Goal: Task Accomplishment & Management: Complete application form

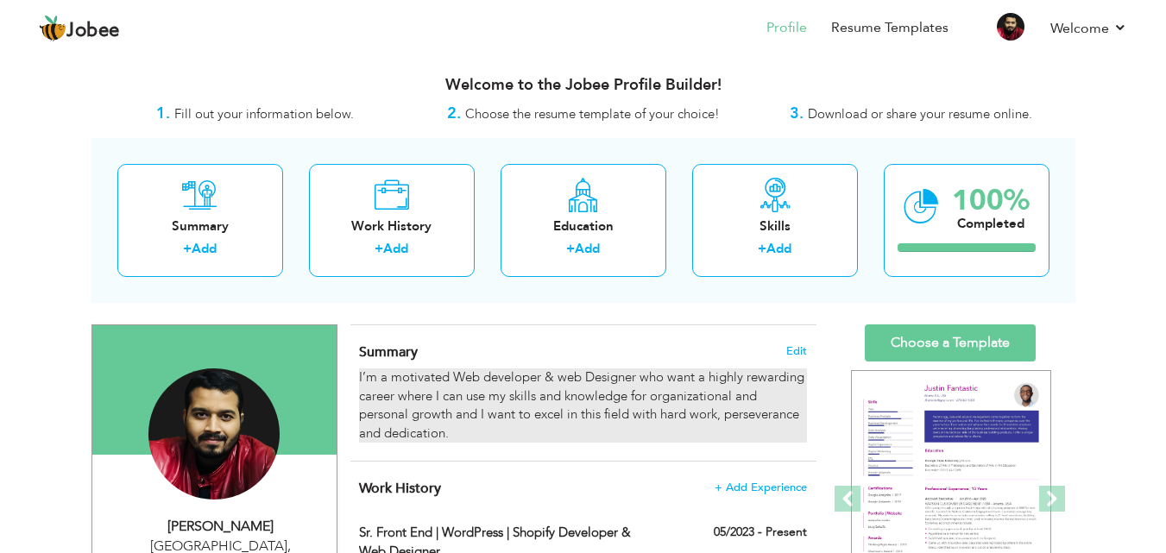
drag, startPoint x: 476, startPoint y: 438, endPoint x: 383, endPoint y: 402, distance: 99.7
click at [383, 402] on div "I’m a motivated Web developer & web Designer who want a highly rewarding career…" at bounding box center [582, 405] width 447 height 74
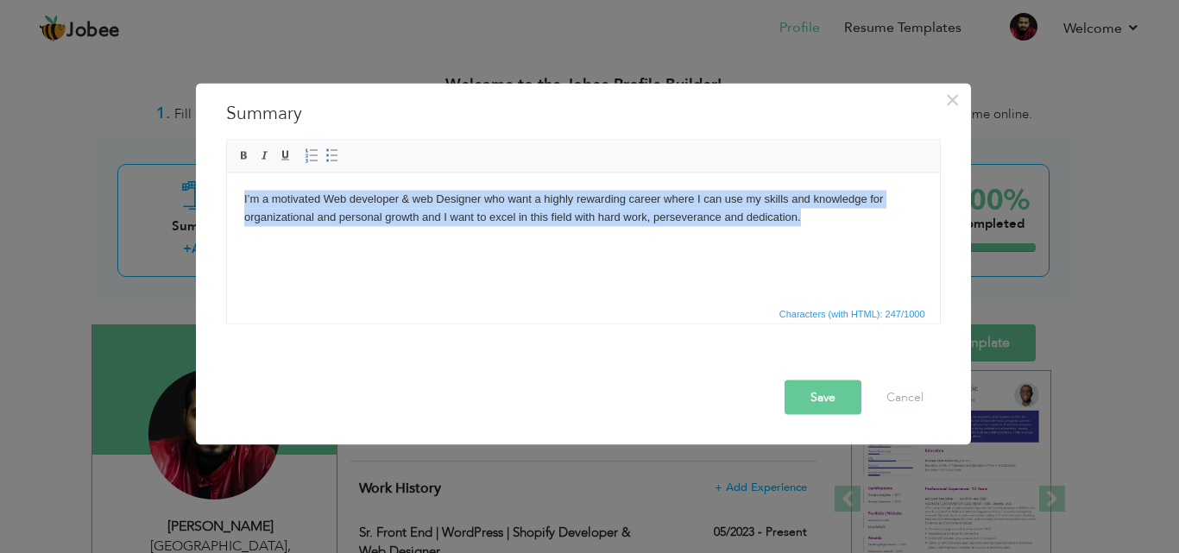
drag, startPoint x: 815, startPoint y: 216, endPoint x: 446, endPoint y: 366, distance: 397.9
click at [226, 193] on html "I’m a motivated Web developer & web Designer who want a highly rewarding career…" at bounding box center [582, 208] width 713 height 71
copy body "I’m a motivated Web developer & web Designer who want a highly rewarding career…"
click at [615, 209] on body "I’m a motivated Web developer & web Designer who want a highly rewarding career…" at bounding box center [582, 208] width 678 height 36
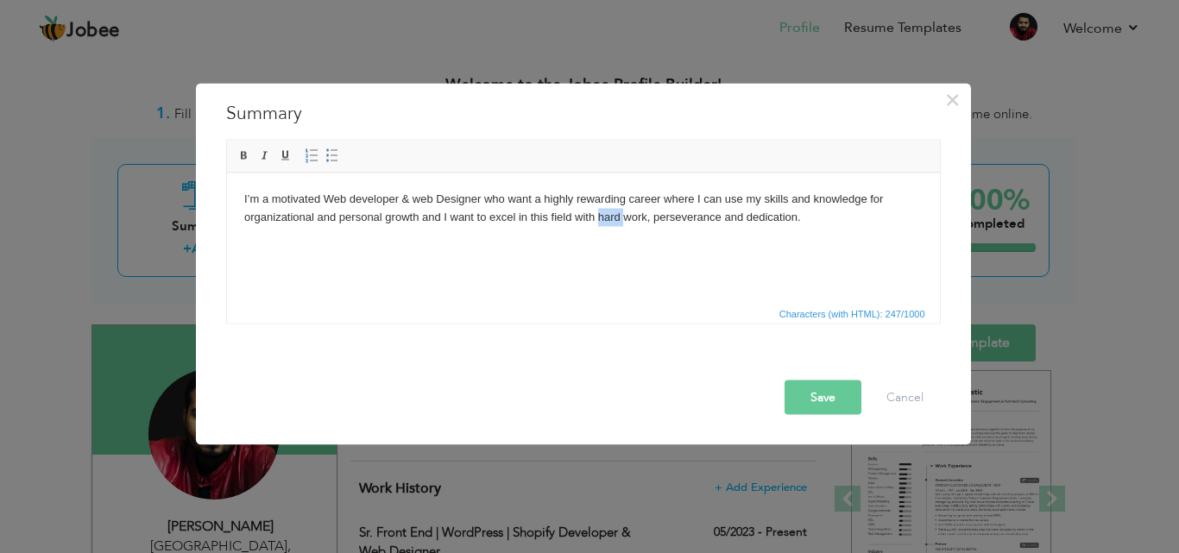
click at [615, 209] on body "I’m a motivated Web developer & web Designer who want a highly rewarding career…" at bounding box center [582, 208] width 678 height 36
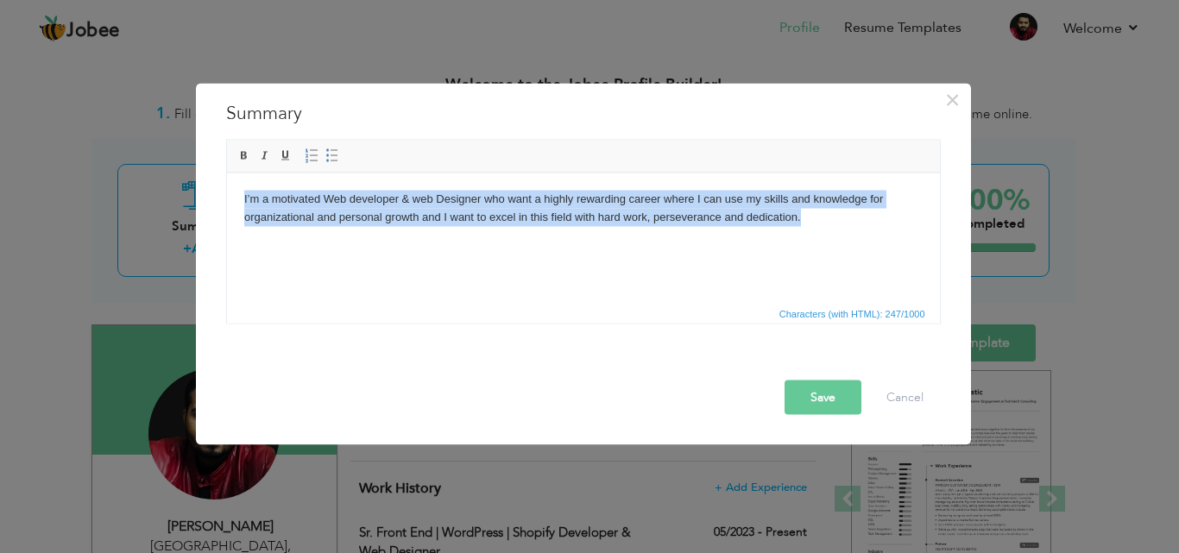
click at [615, 209] on body "I’m a motivated Web developer & web Designer who want a highly rewarding career…" at bounding box center [582, 208] width 678 height 36
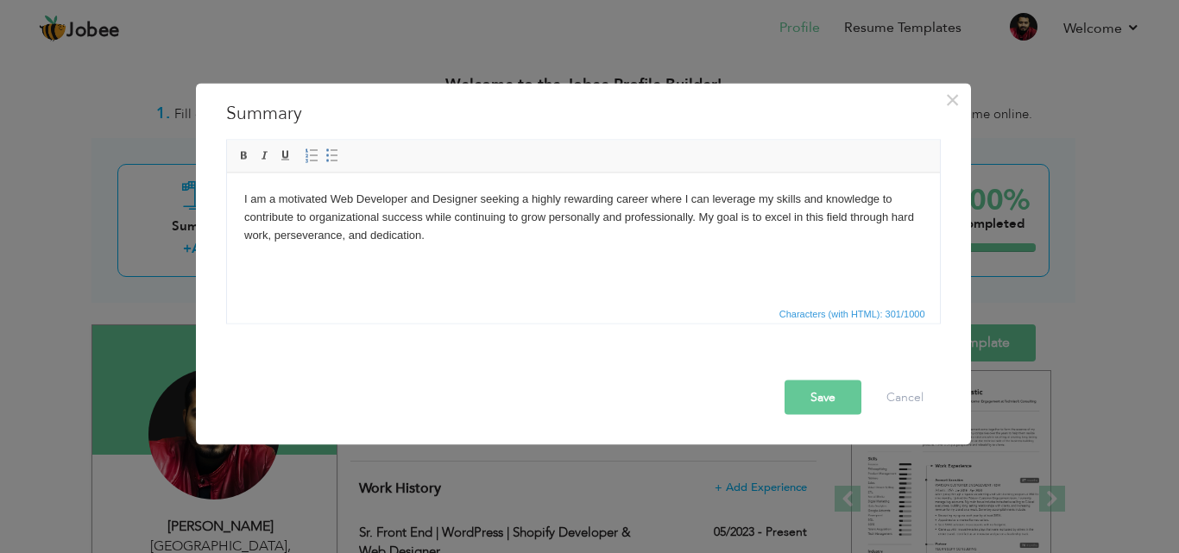
click at [834, 404] on button "Save" at bounding box center [822, 397] width 77 height 35
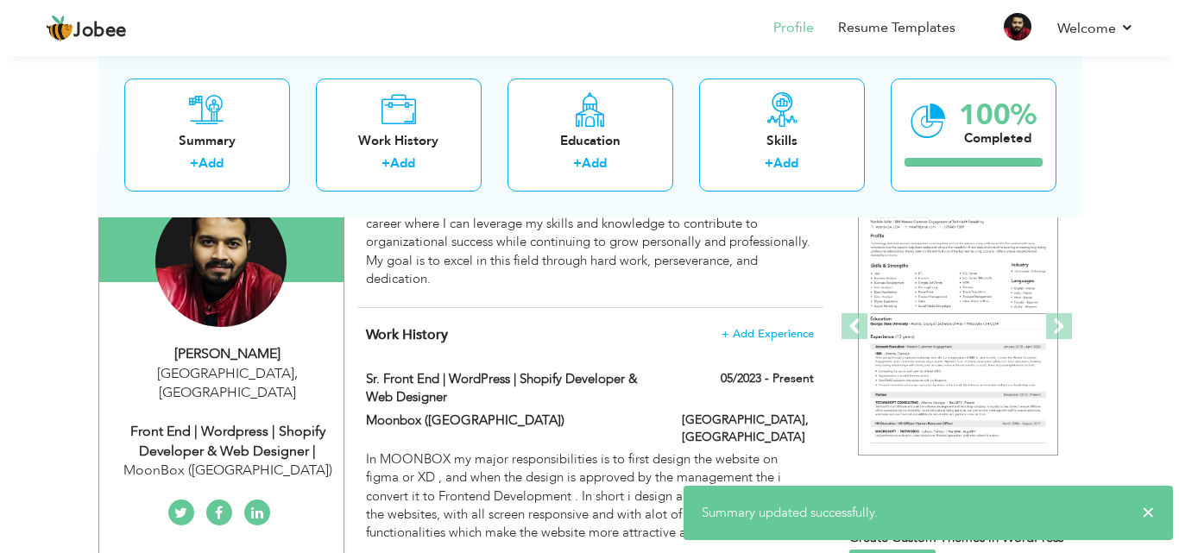
scroll to position [260, 0]
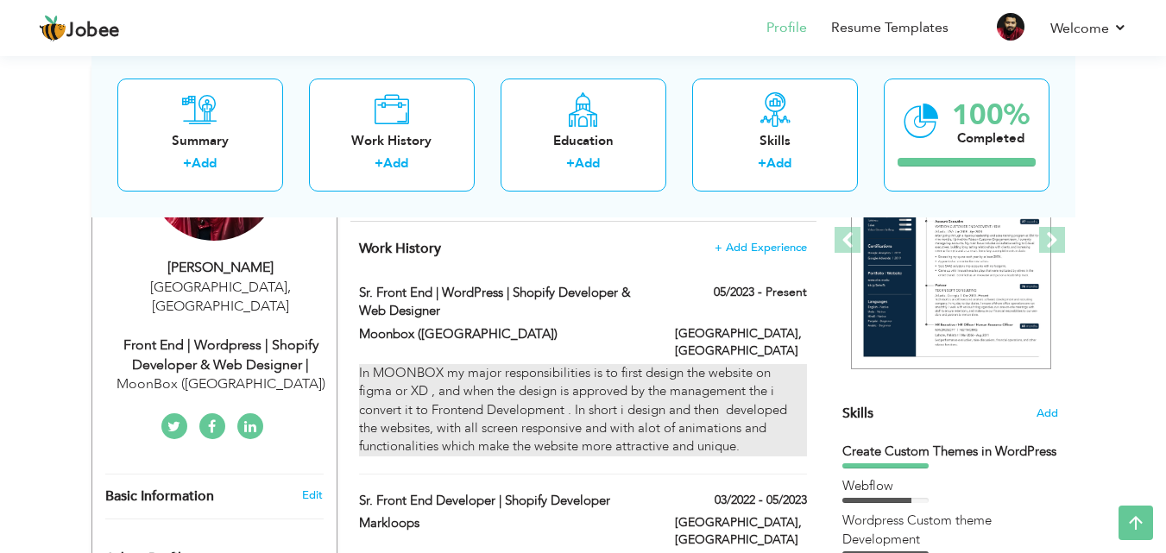
click at [589, 400] on div "In MOONBOX my major responsibilities is to first design the website on figma or…" at bounding box center [582, 410] width 447 height 92
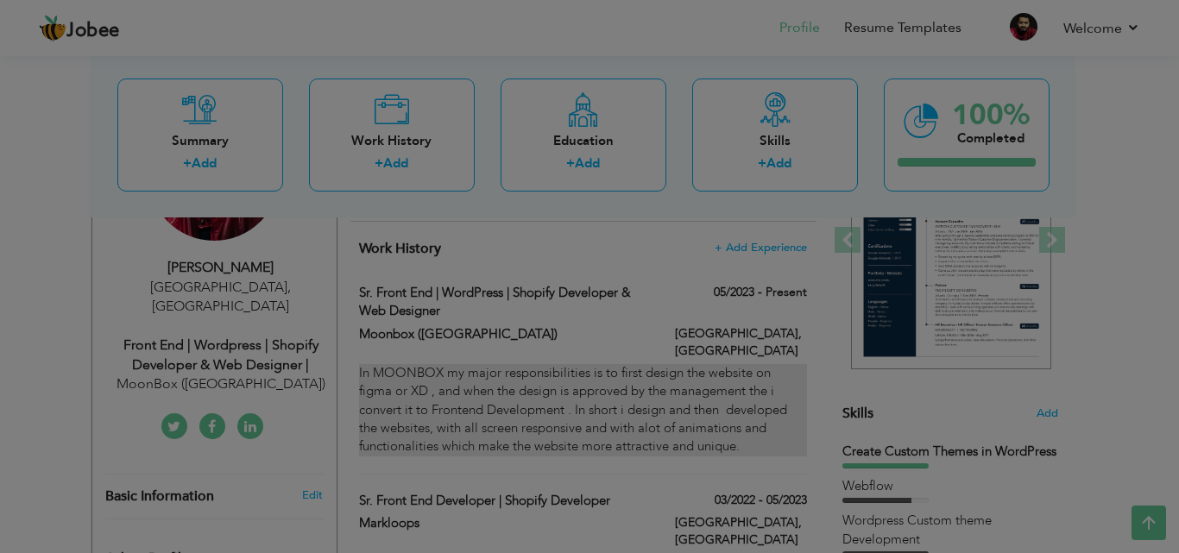
scroll to position [0, 0]
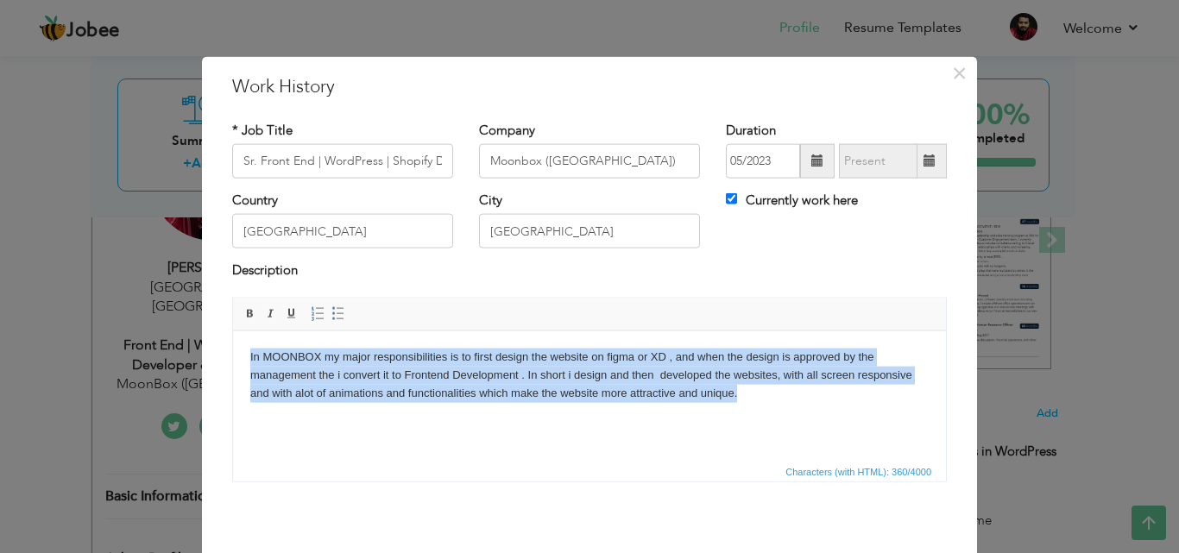
drag, startPoint x: 754, startPoint y: 393, endPoint x: 459, endPoint y: 621, distance: 373.4
click at [233, 342] on html "In MOONBOX my major responsibilities is to first design the website on figma or…" at bounding box center [589, 375] width 713 height 88
copy body "In MOONBOX my major responsibilities is to first design the website on figma or…"
click at [572, 374] on body "In MOONBOX my major responsibilities is to first design the website on figma or…" at bounding box center [589, 375] width 678 height 54
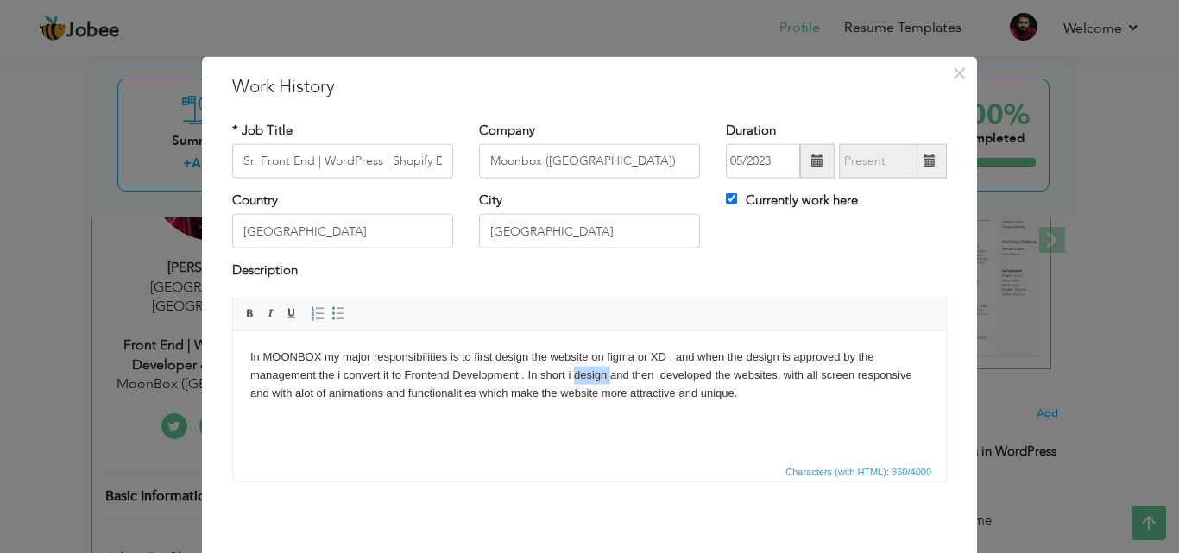
click at [572, 374] on body "In MOONBOX my major responsibilities is to first design the website on figma or…" at bounding box center [589, 375] width 678 height 54
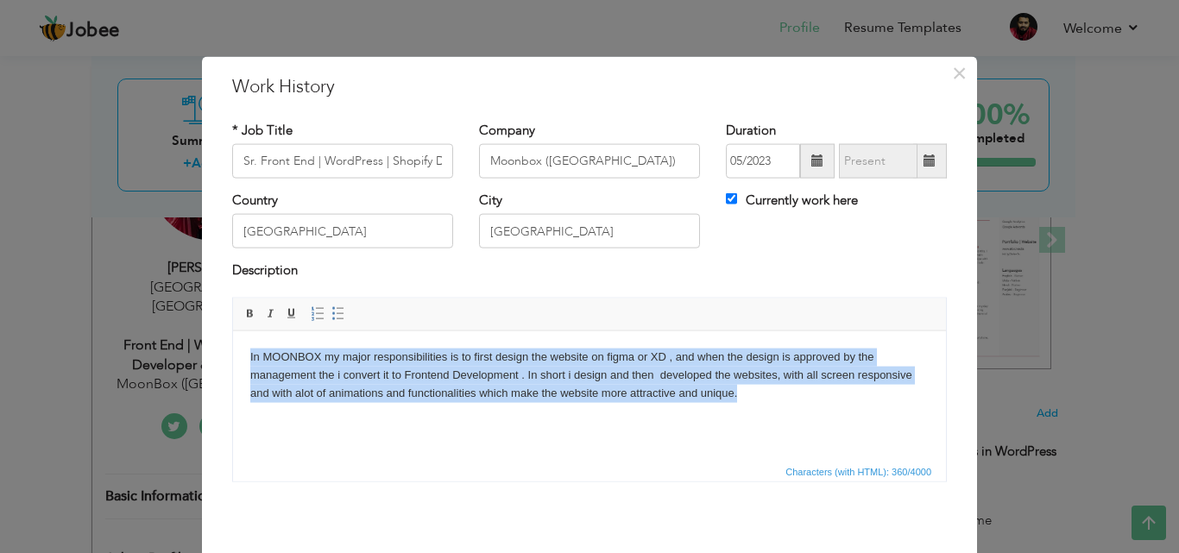
click at [572, 374] on body "In MOONBOX my major responsibilities is to first design the website on figma or…" at bounding box center [589, 375] width 678 height 54
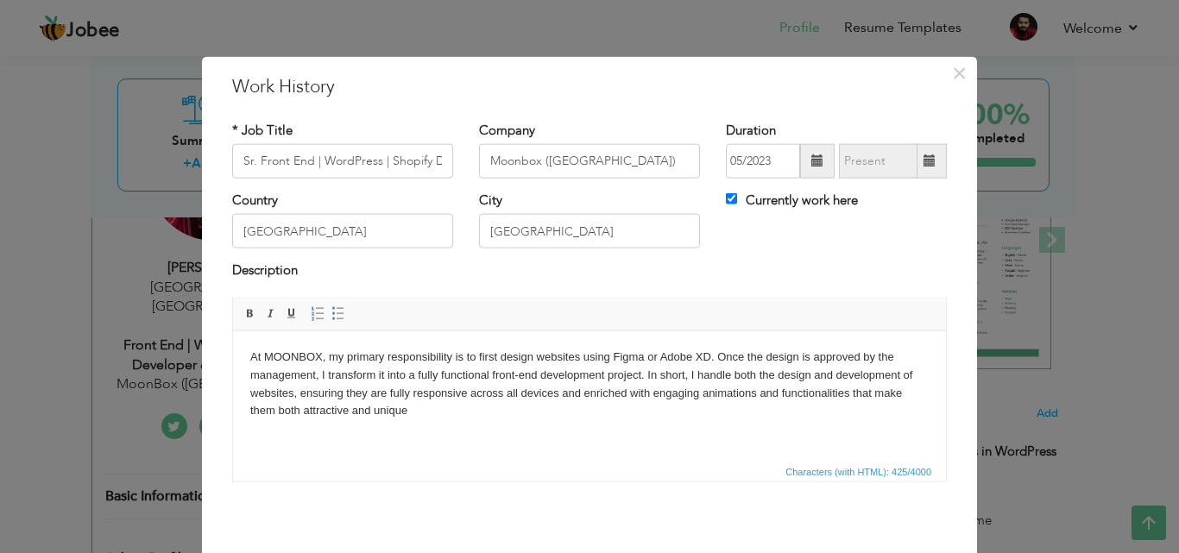
click at [540, 375] on body "At MOONBOX, my primary responsibility is to first design websites using Figma o…" at bounding box center [589, 384] width 678 height 72
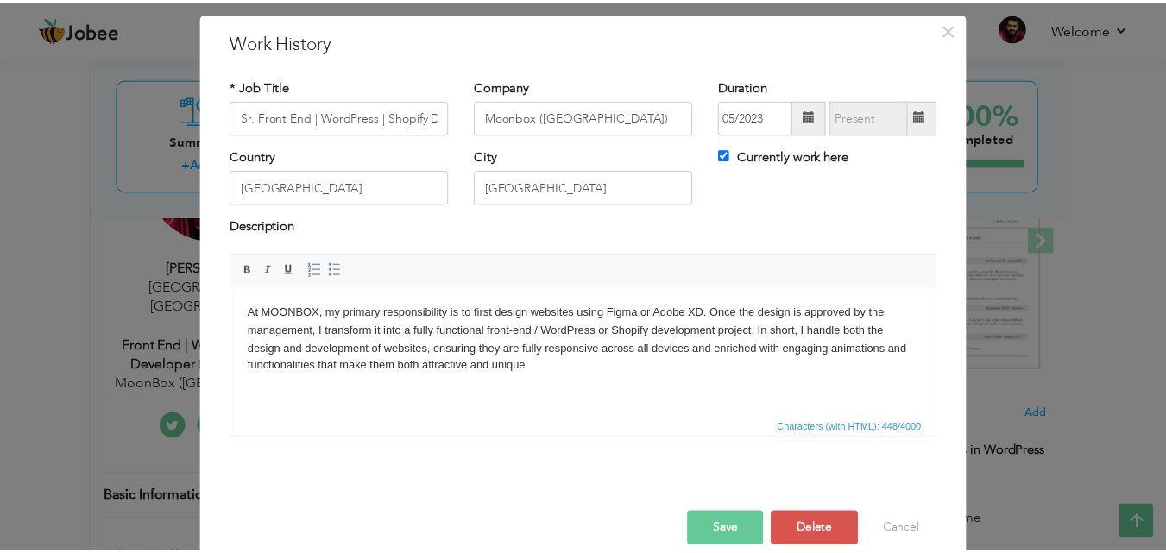
scroll to position [68, 0]
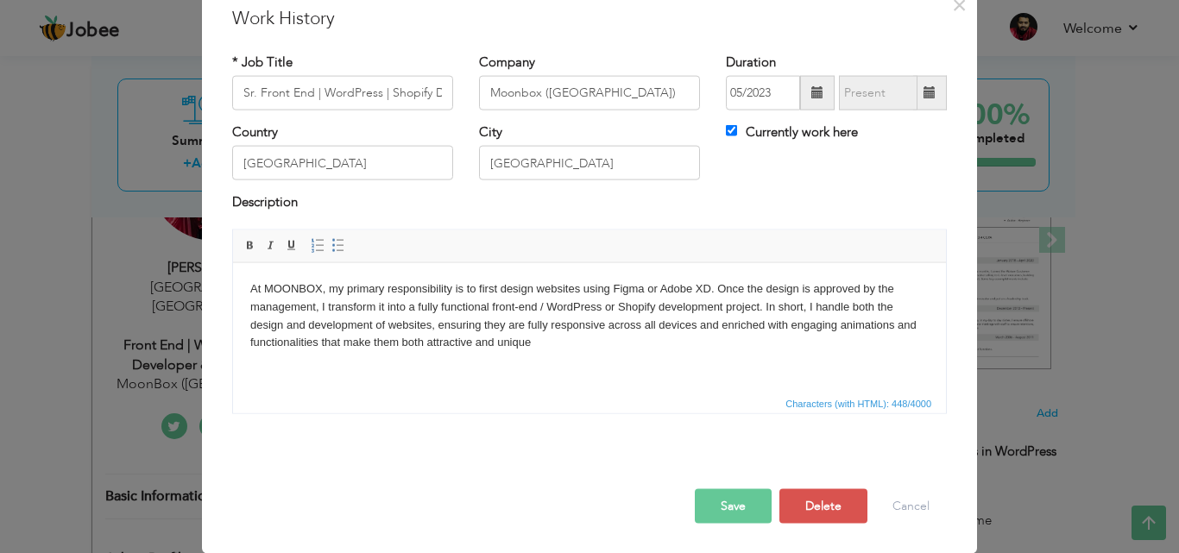
click at [740, 507] on button "Save" at bounding box center [733, 505] width 77 height 35
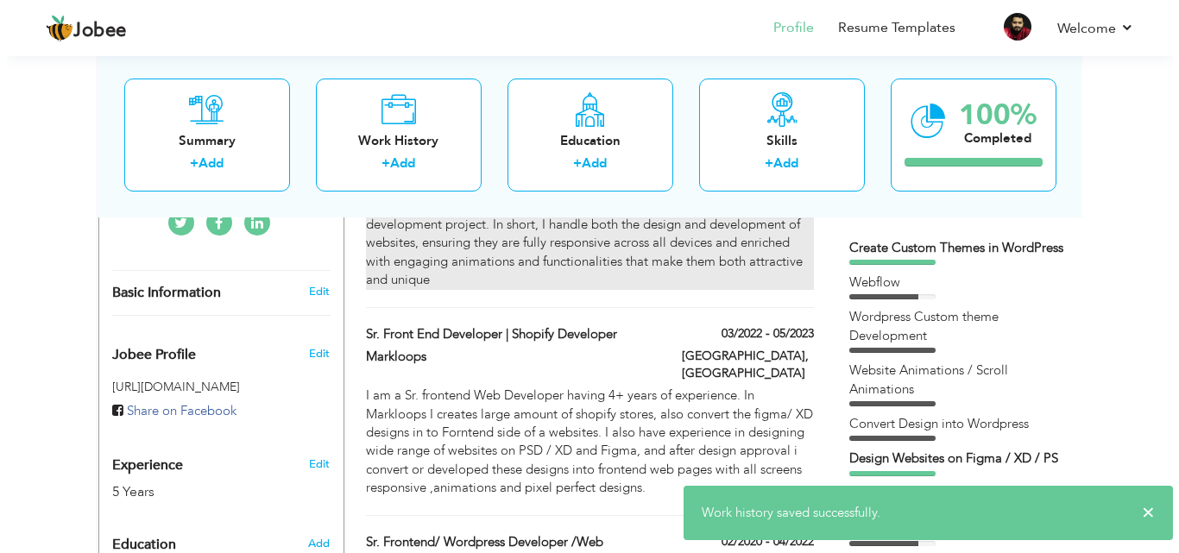
scroll to position [519, 0]
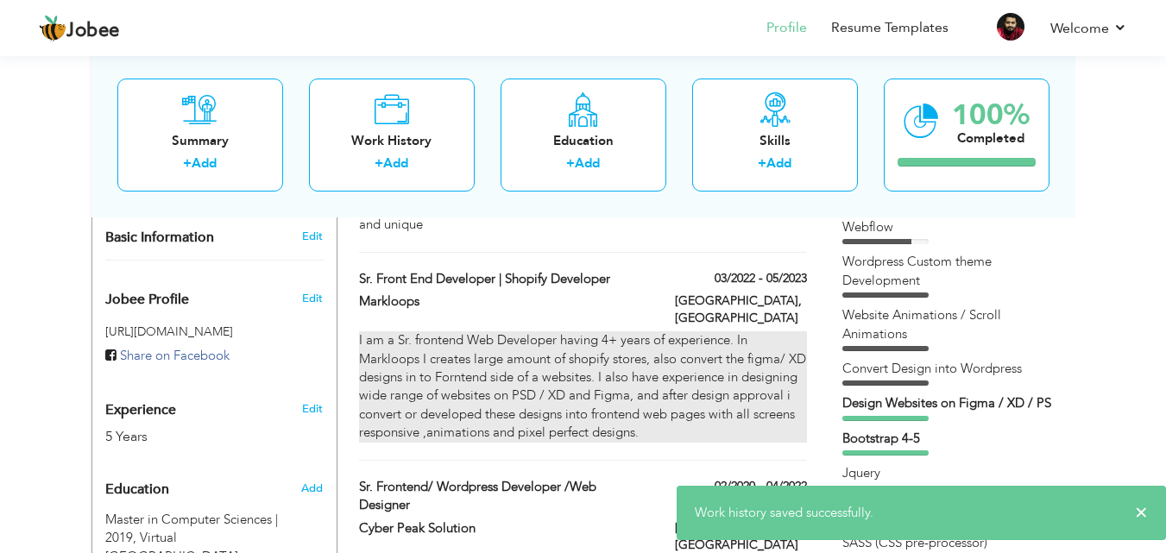
click at [785, 331] on div "I am a Sr. frontend Web Developer having 4+ years of experience. In Markloops I…" at bounding box center [582, 386] width 447 height 111
type input "Sr. Front End Developer | Shopify Developer"
type input "Markloops"
type input "03/2022"
type input "05/2023"
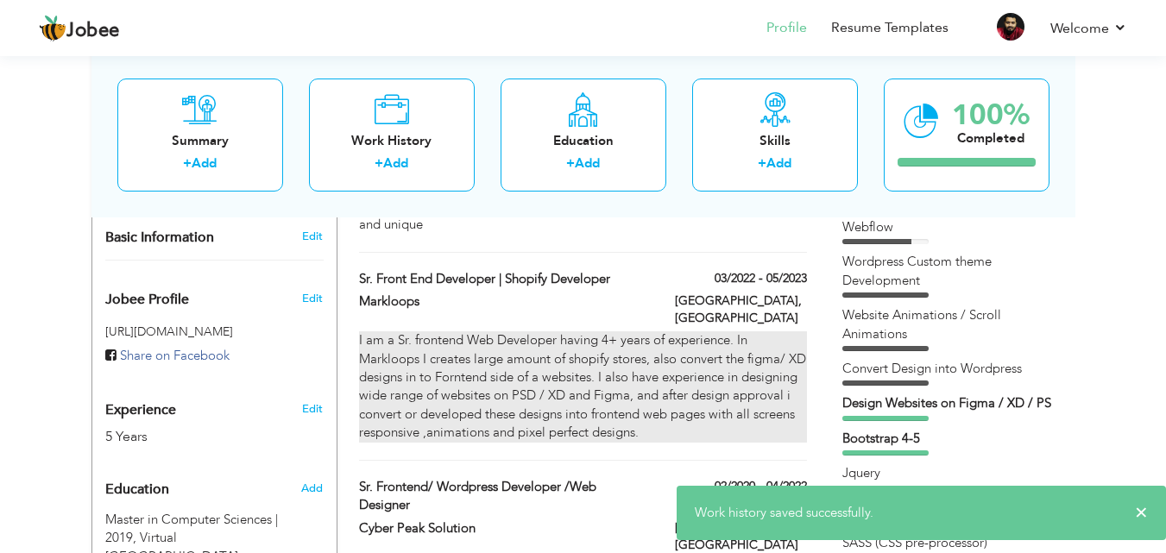
type input "[GEOGRAPHIC_DATA]"
checkbox input "false"
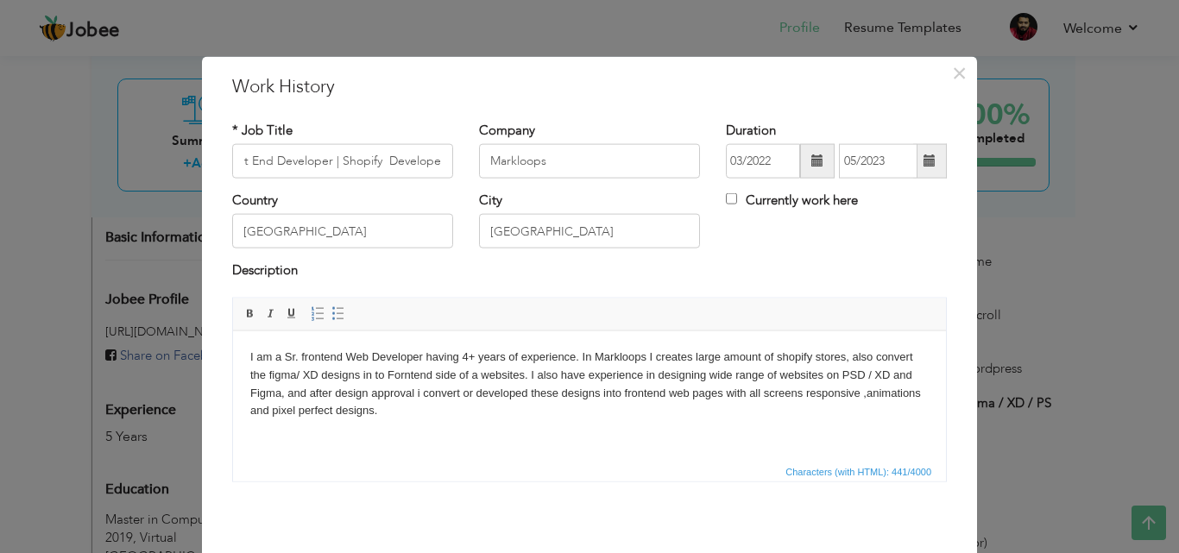
scroll to position [0, 0]
drag, startPoint x: 403, startPoint y: 412, endPoint x: 440, endPoint y: 564, distance: 156.3
click at [233, 349] on html "I am a Sr. frontend Web Developer having 4+ years of experience. In Markloops I…" at bounding box center [589, 384] width 713 height 106
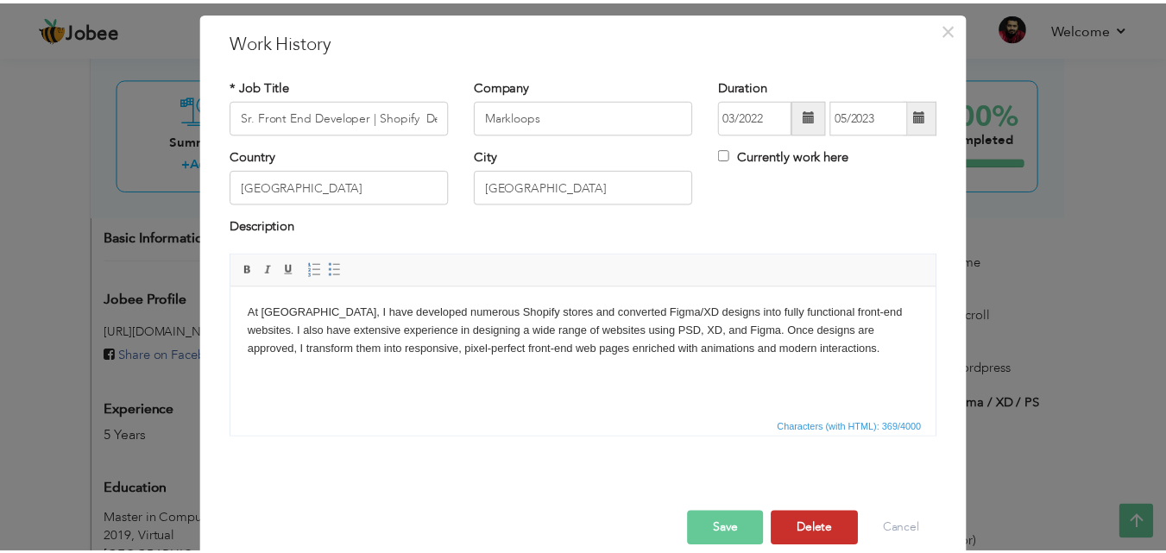
scroll to position [68, 0]
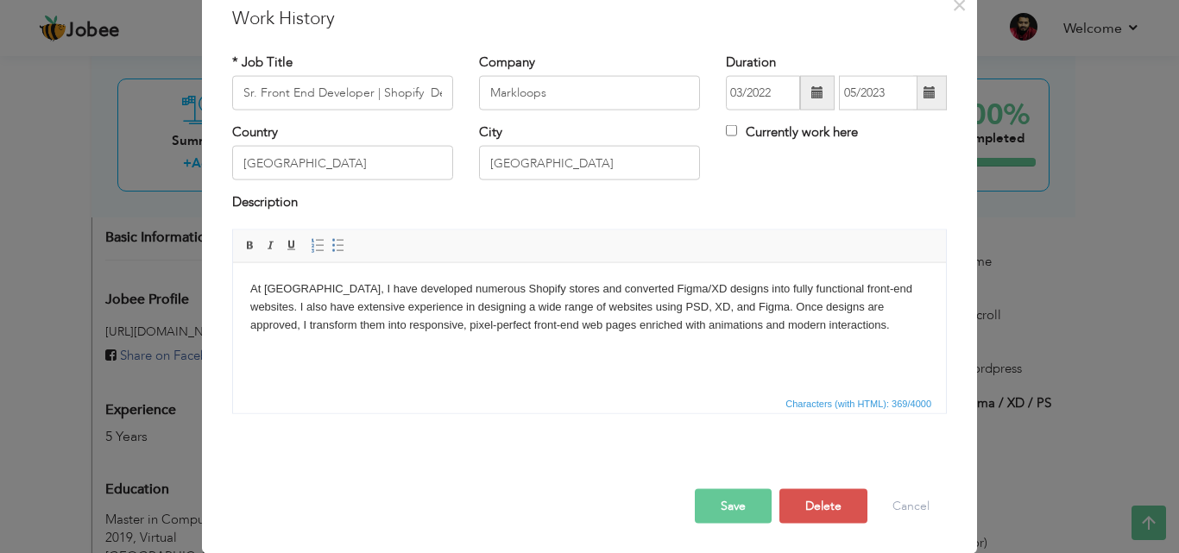
click at [727, 505] on button "Save" at bounding box center [733, 505] width 77 height 35
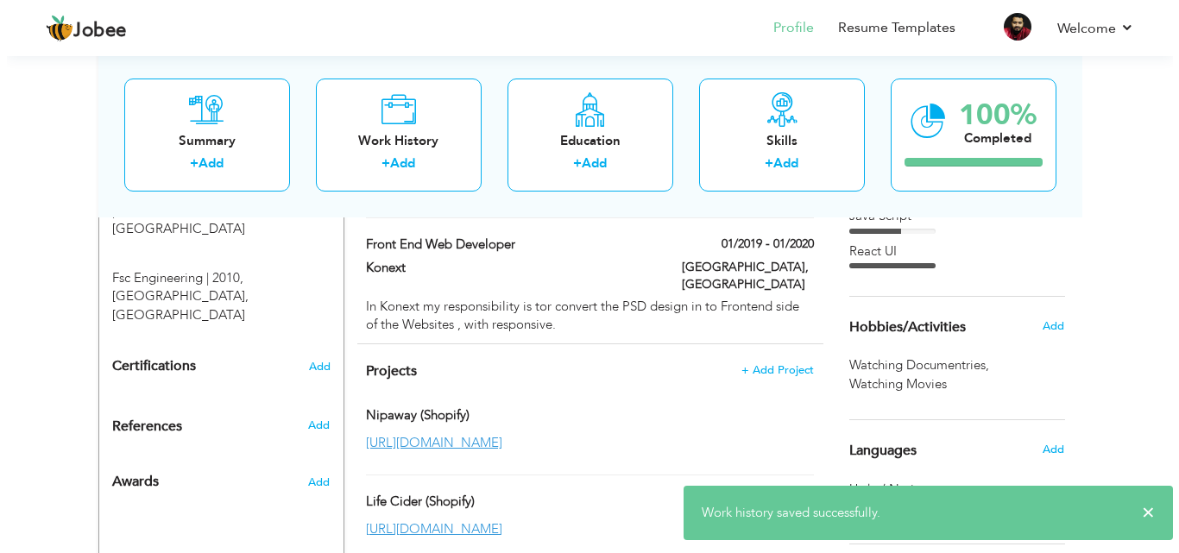
scroll to position [864, 0]
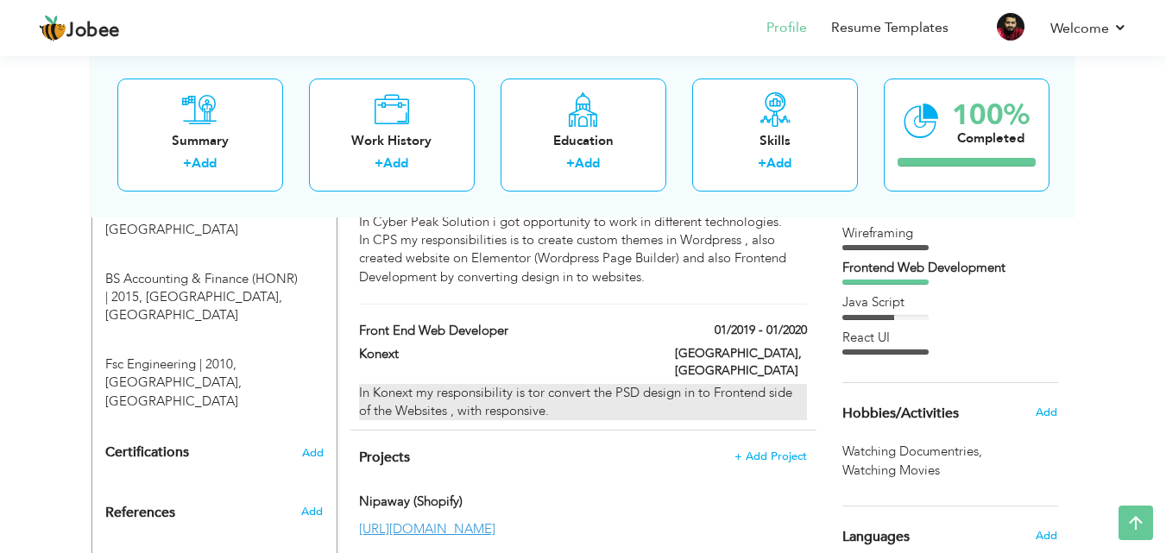
click at [786, 384] on div "In Konext my responsibility is tor convert the PSD design in to Frontend side o…" at bounding box center [582, 402] width 447 height 37
type input "Front End Web Developer"
type input "Konext"
type input "01/2019"
type input "01/2020"
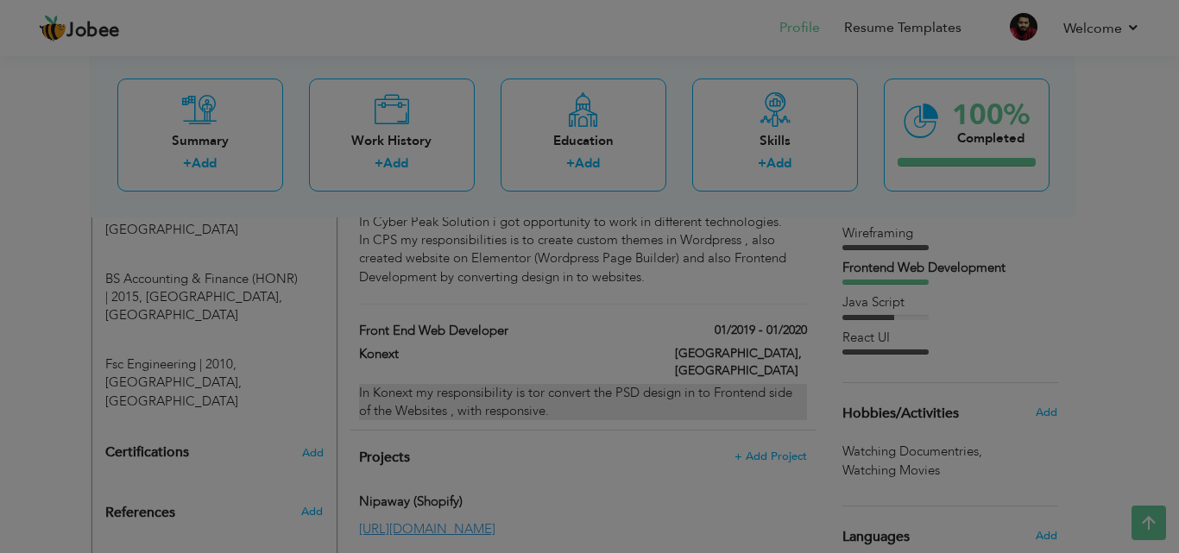
scroll to position [0, 0]
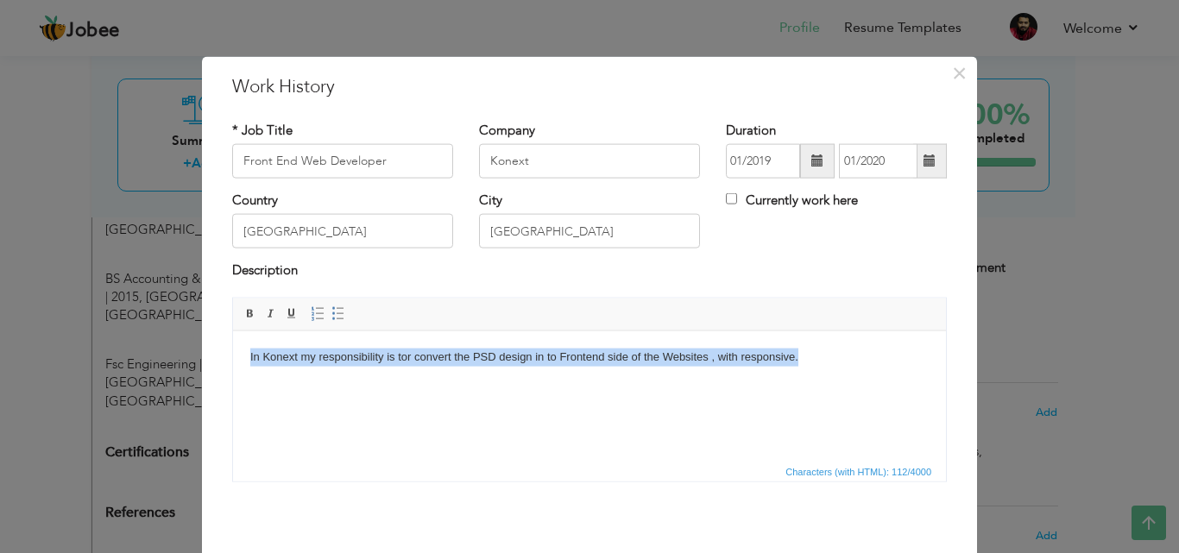
drag, startPoint x: 573, startPoint y: 353, endPoint x: 450, endPoint y: 659, distance: 330.3
click at [236, 356] on html "In Konext my responsibility is tor convert the PSD design in to Frontend side o…" at bounding box center [589, 357] width 713 height 53
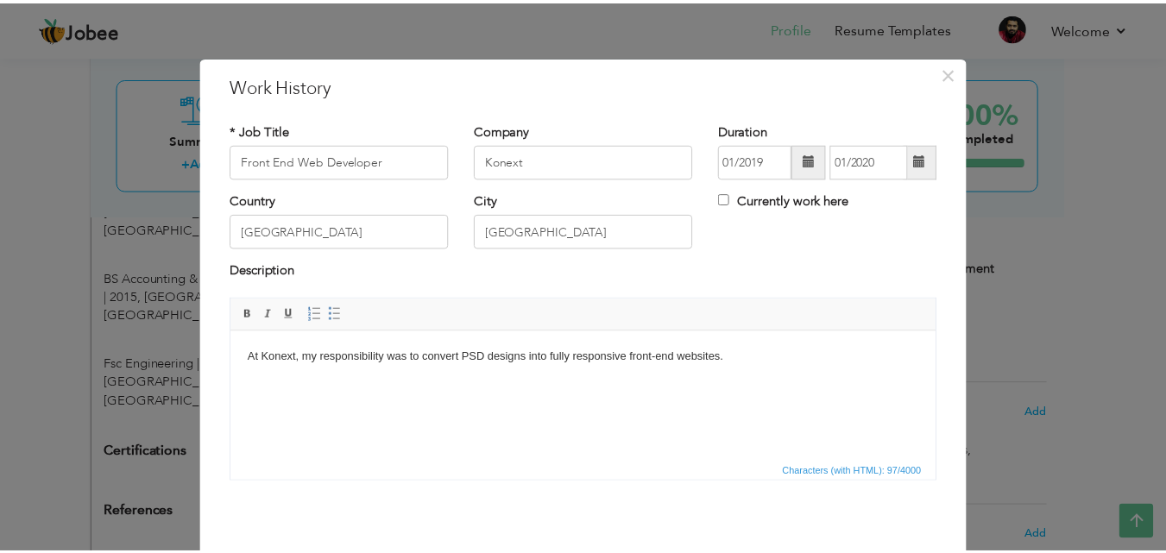
scroll to position [68, 0]
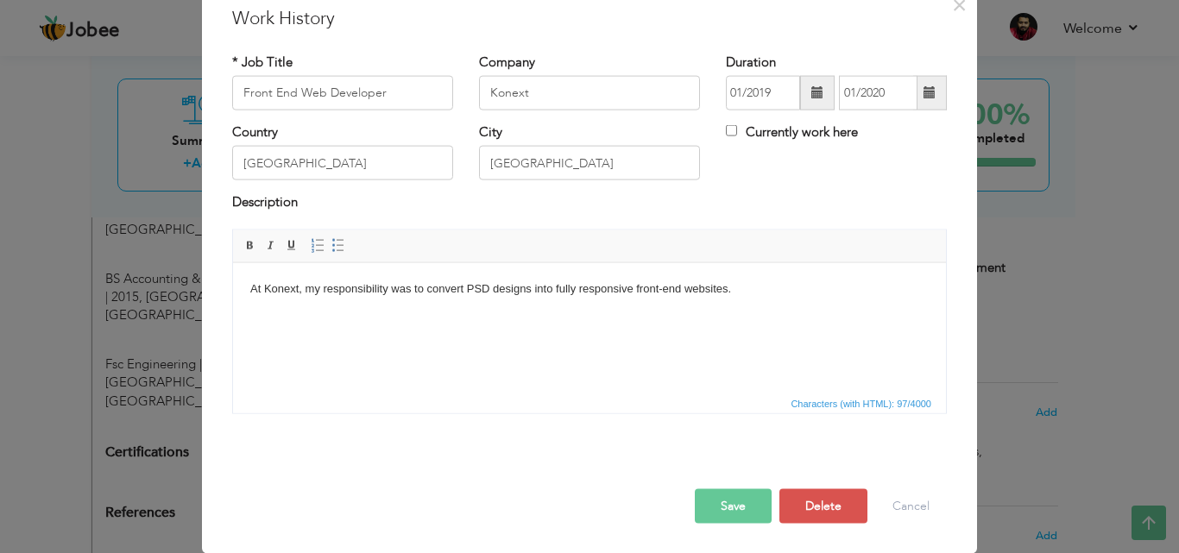
click at [742, 506] on button "Save" at bounding box center [733, 505] width 77 height 35
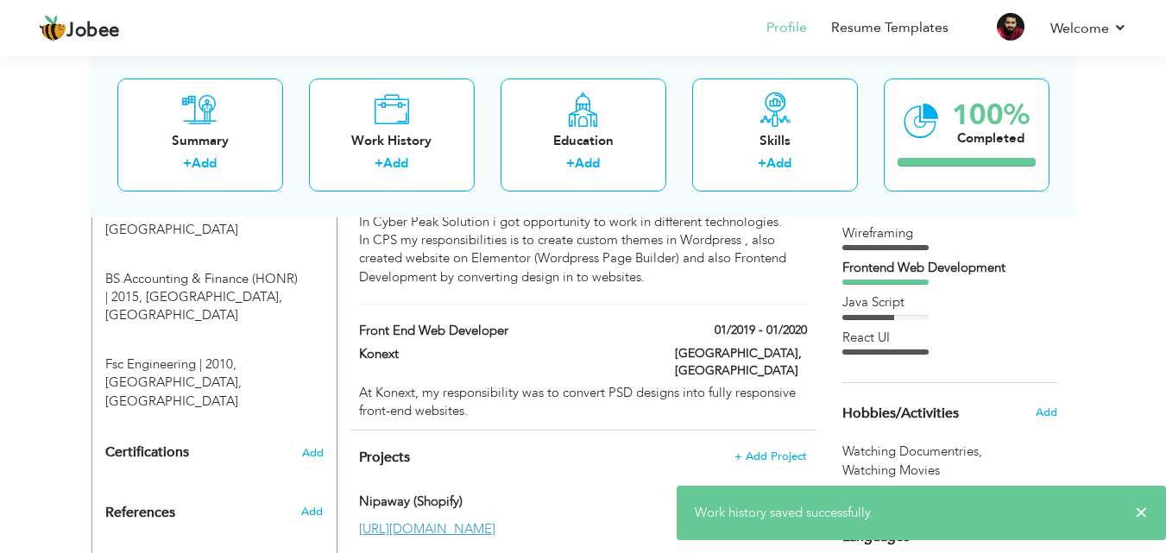
scroll to position [1123, 0]
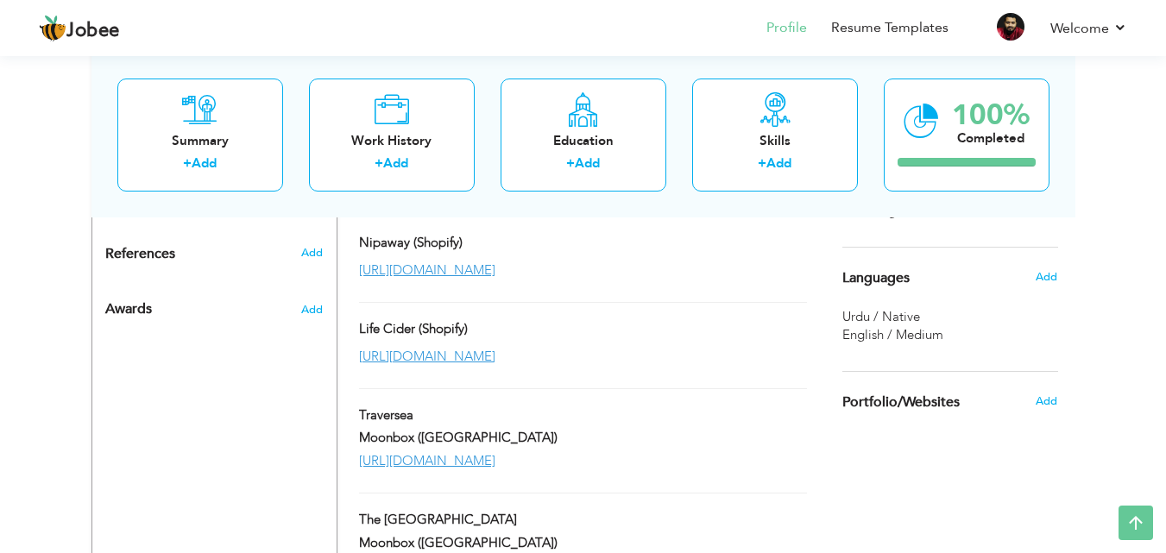
click at [914, 335] on span "English / Medium" at bounding box center [892, 334] width 101 height 17
click at [1047, 282] on span "Add" at bounding box center [1046, 277] width 22 height 16
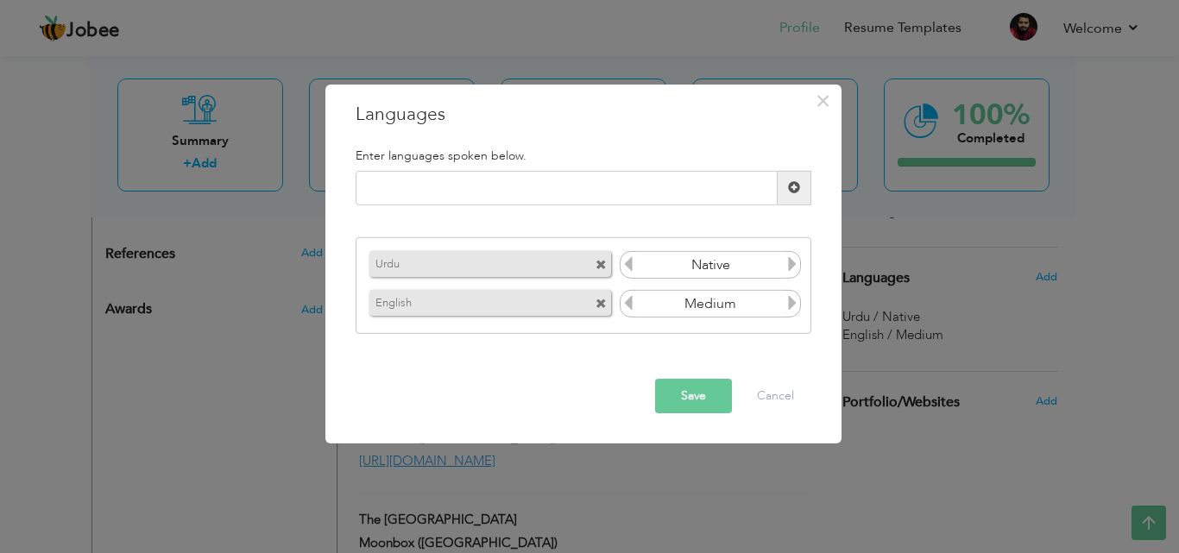
click at [729, 300] on input "Medium" at bounding box center [710, 304] width 149 height 26
click at [793, 302] on icon at bounding box center [792, 303] width 16 height 16
click at [629, 302] on icon at bounding box center [628, 303] width 16 height 16
click at [705, 383] on button "Save" at bounding box center [693, 396] width 77 height 35
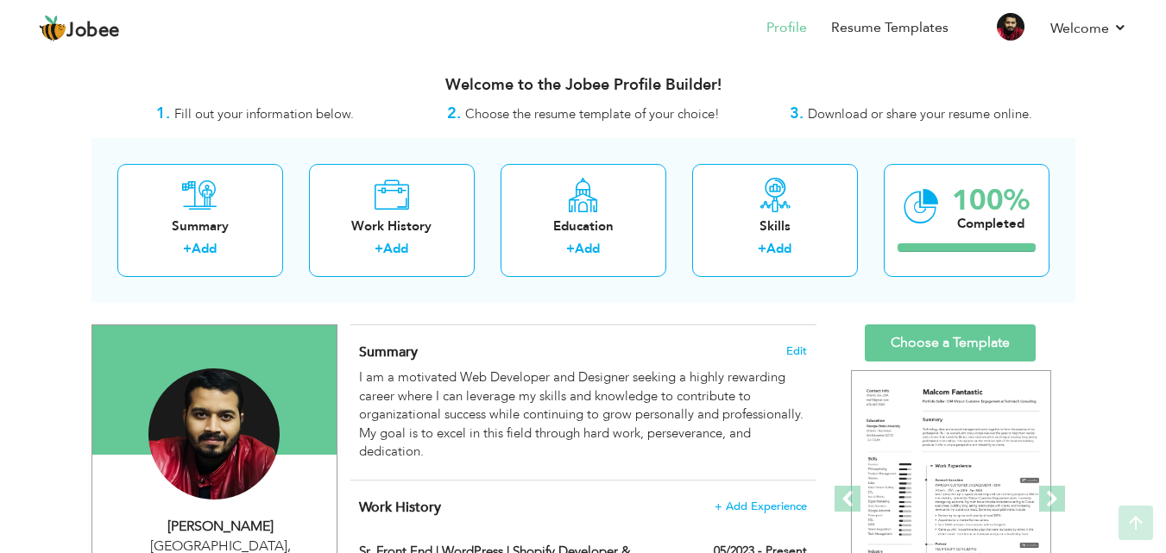
scroll to position [0, 0]
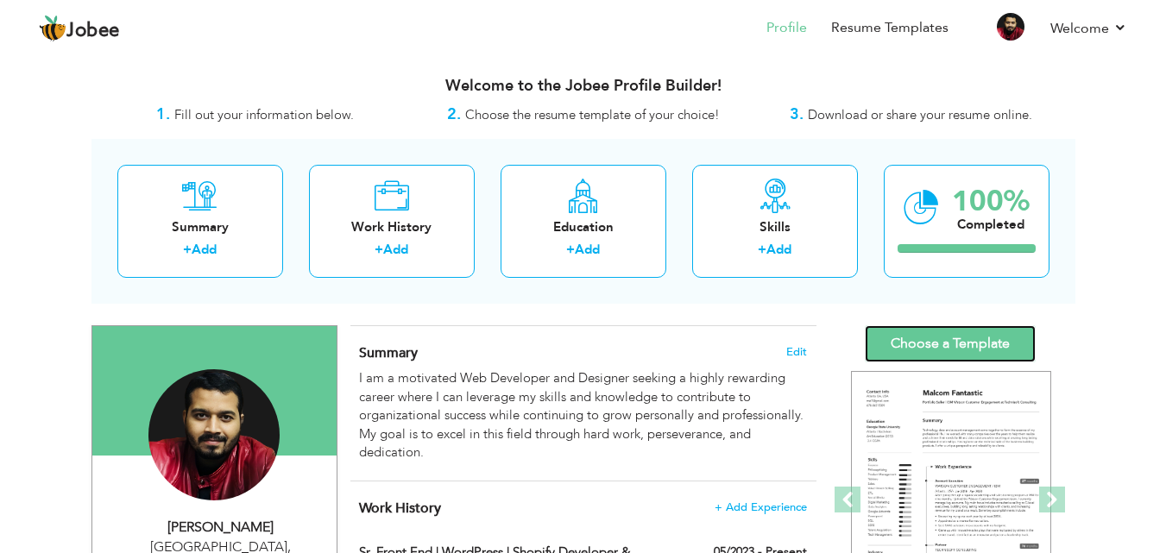
click at [990, 331] on link "Choose a Template" at bounding box center [950, 343] width 171 height 37
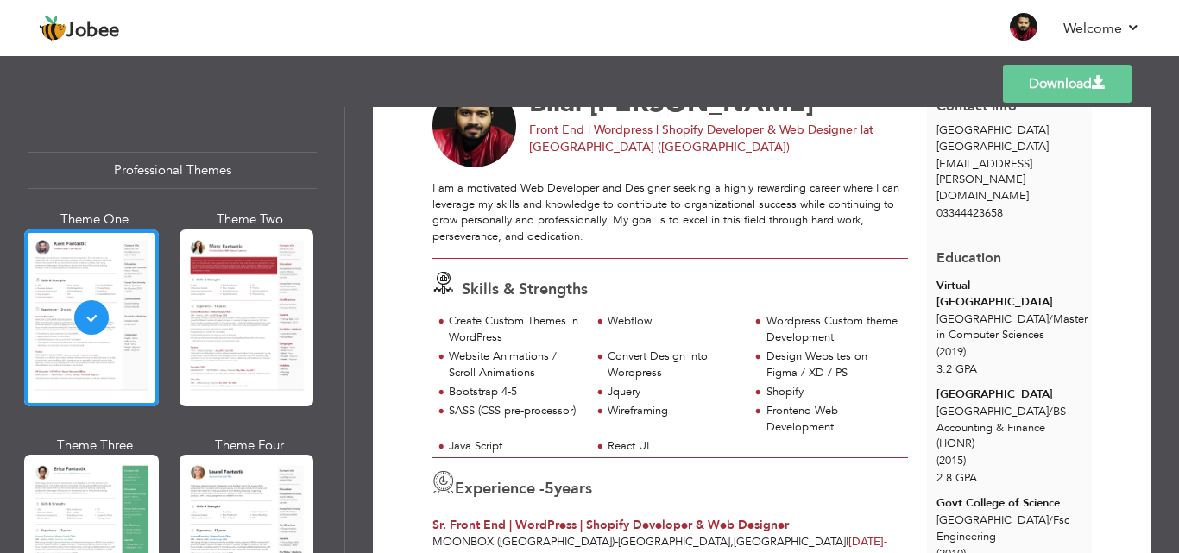
scroll to position [345, 0]
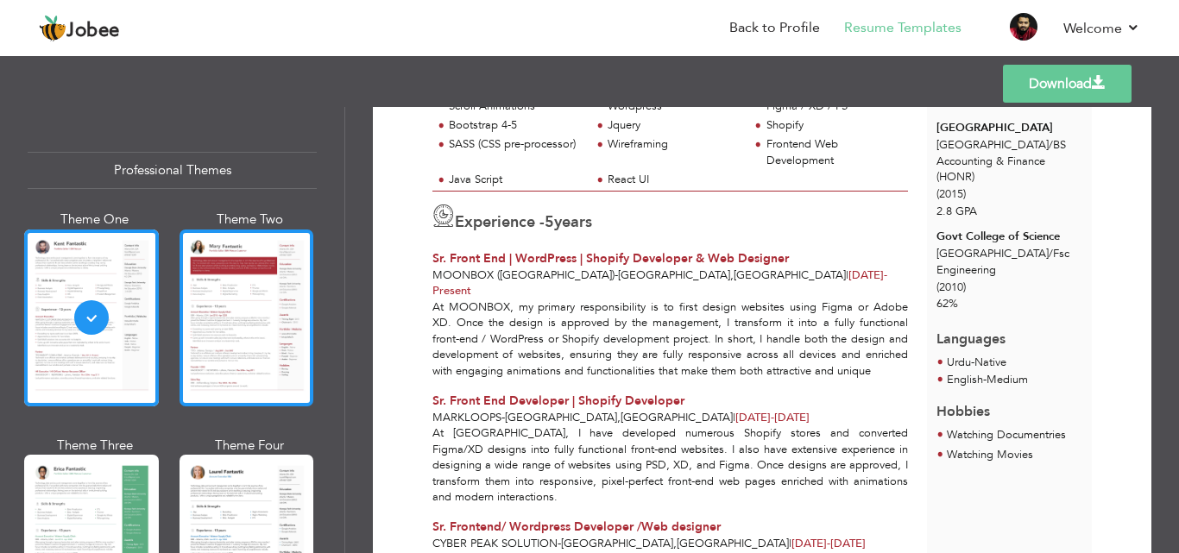
click at [274, 334] on div at bounding box center [246, 318] width 135 height 177
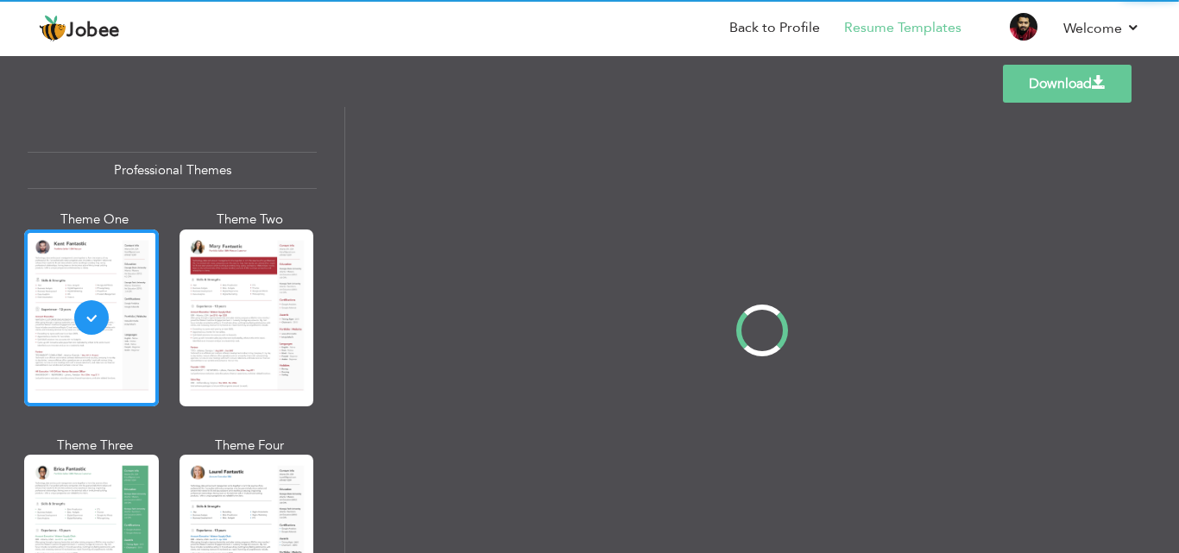
scroll to position [0, 0]
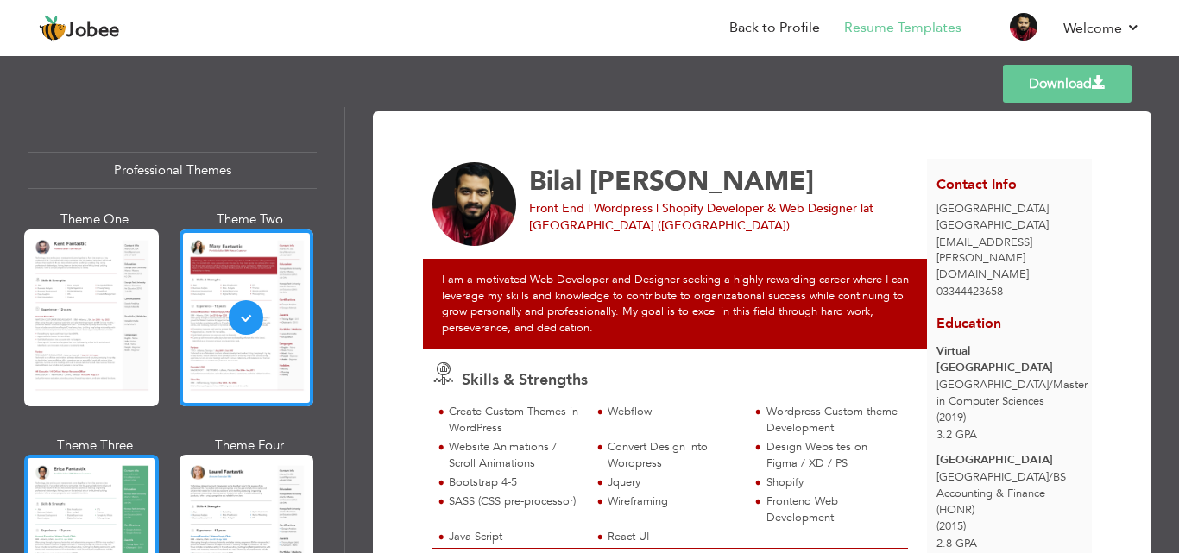
click at [73, 463] on div at bounding box center [91, 543] width 135 height 177
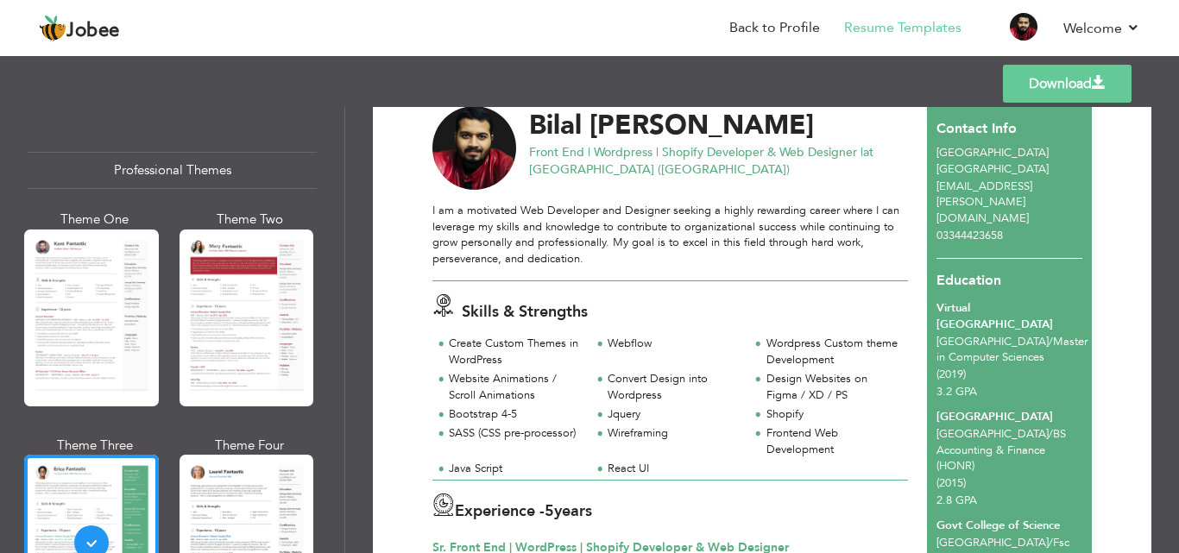
scroll to position [86, 0]
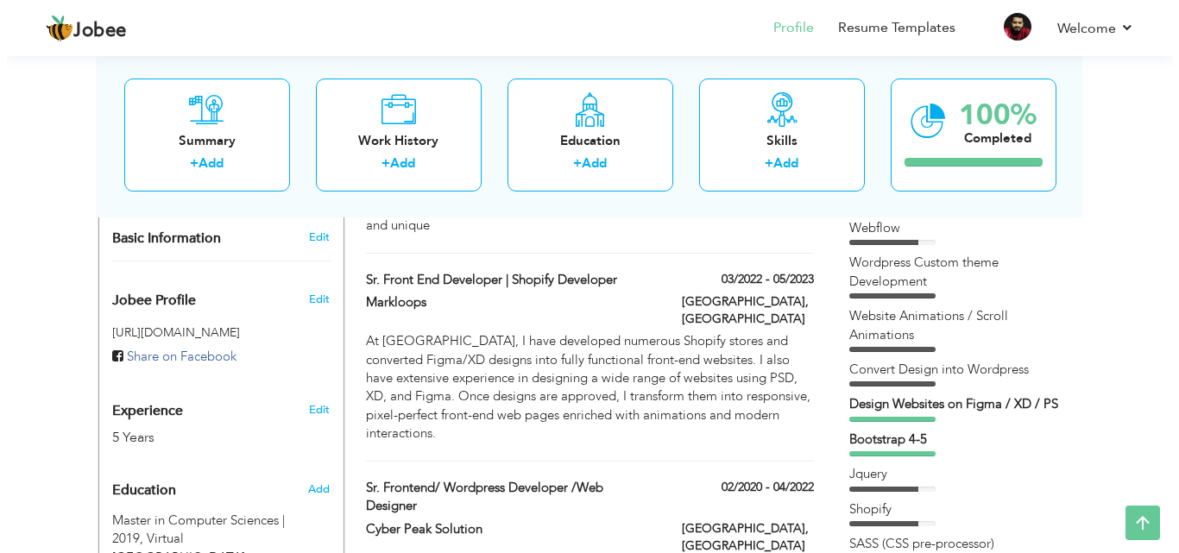
scroll to position [431, 0]
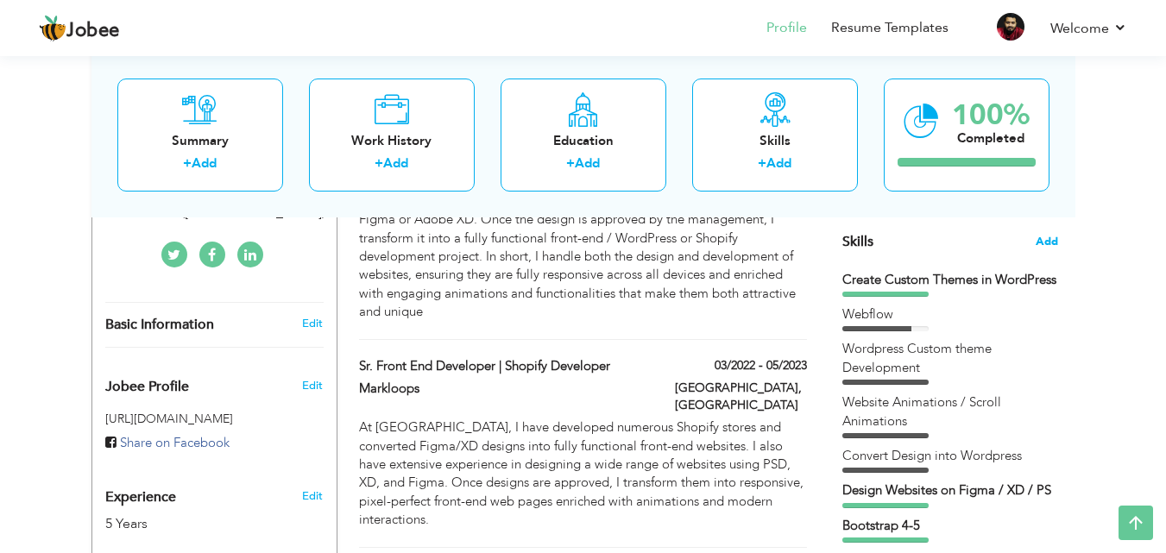
click at [1051, 236] on span "Add" at bounding box center [1047, 242] width 22 height 16
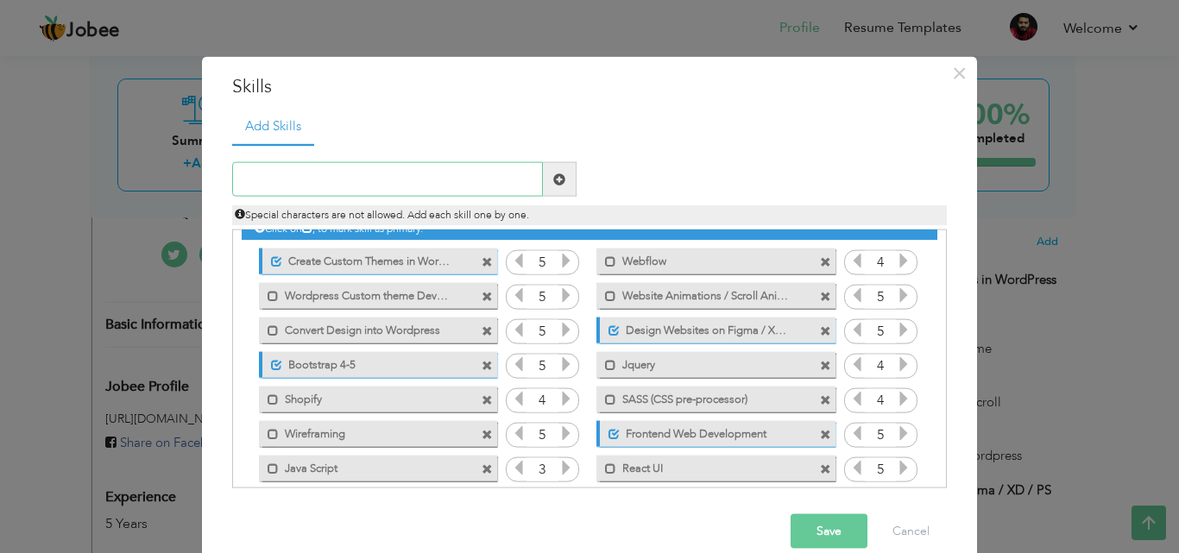
scroll to position [39, 0]
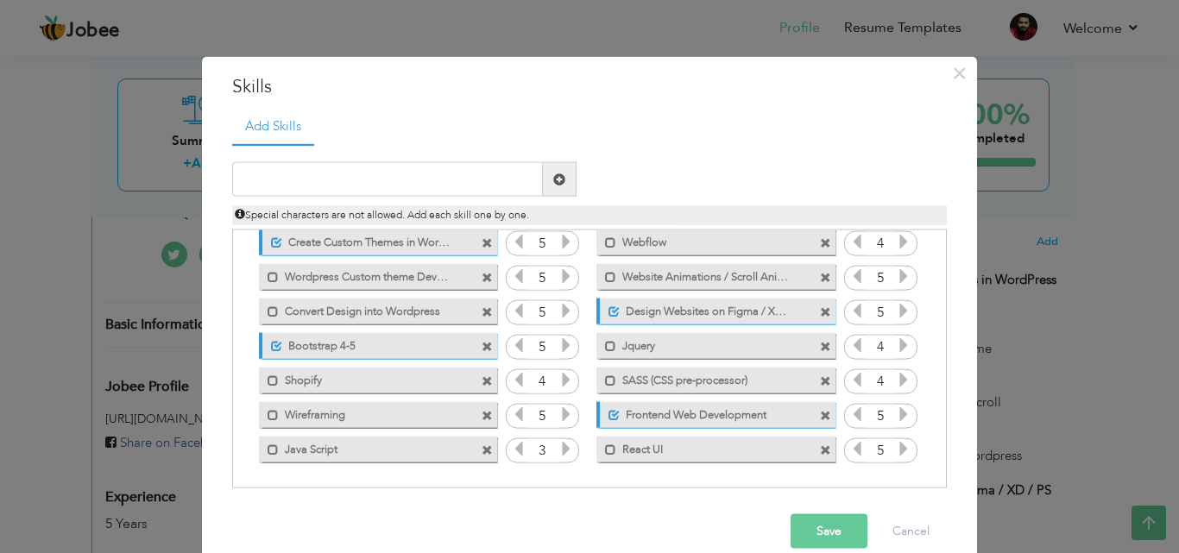
click at [817, 538] on button "Save" at bounding box center [828, 531] width 77 height 35
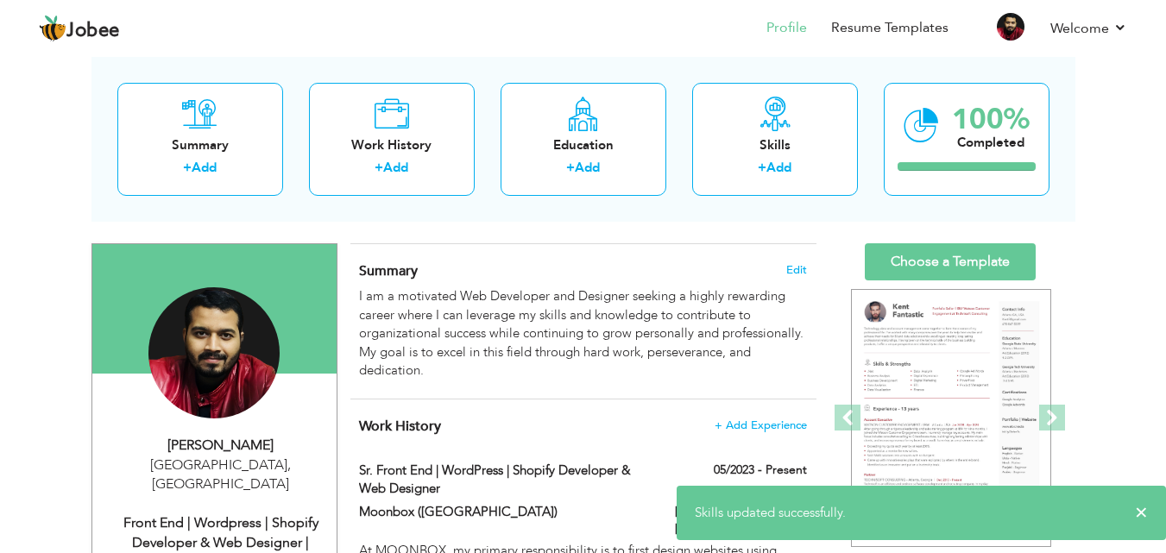
scroll to position [0, 0]
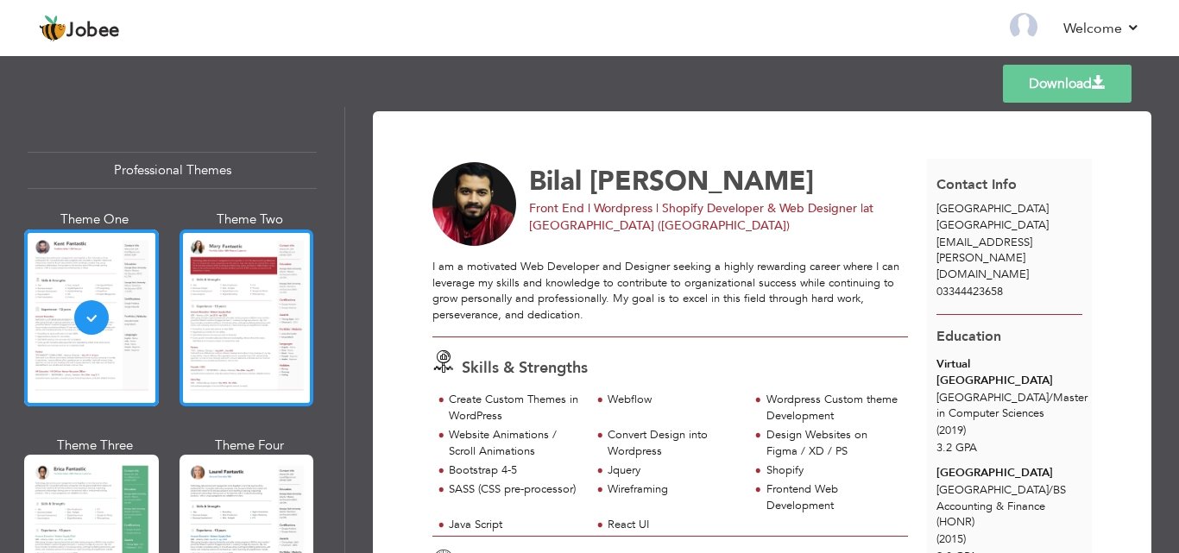
click at [270, 303] on div at bounding box center [246, 318] width 135 height 177
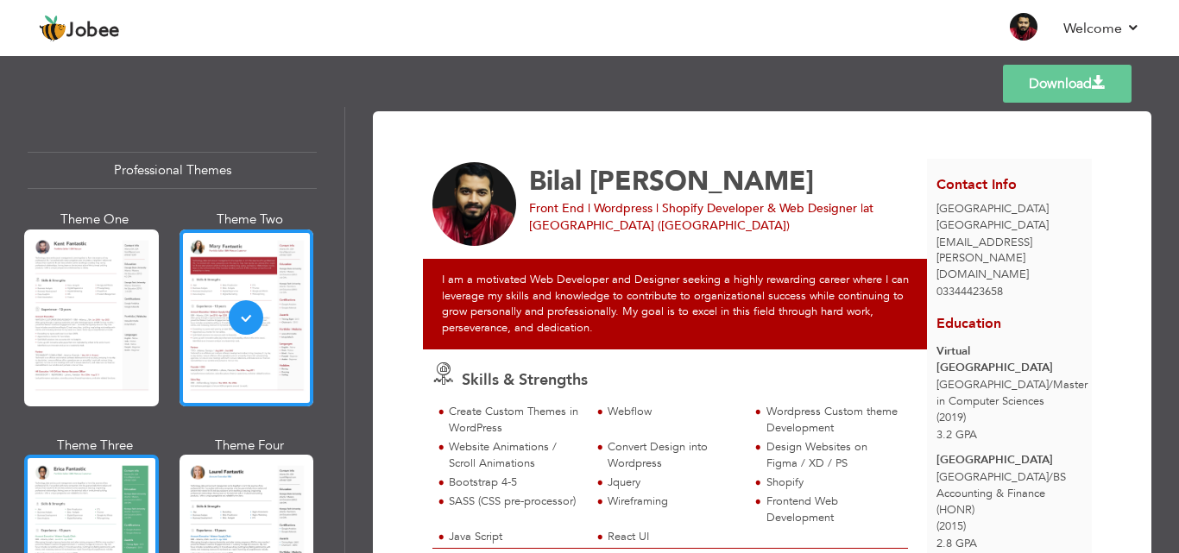
click at [94, 488] on div at bounding box center [91, 543] width 135 height 177
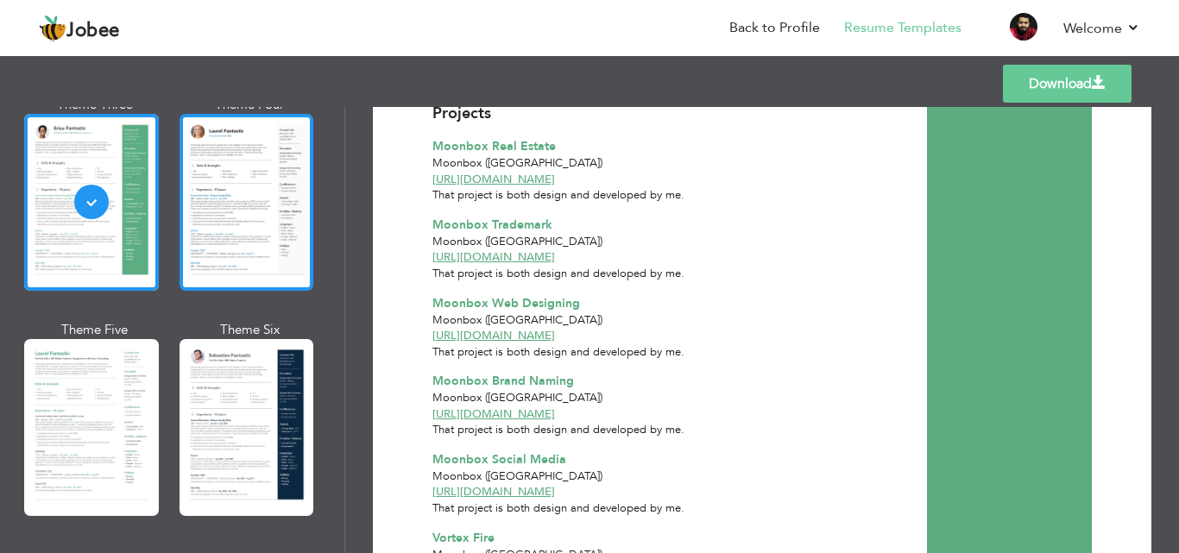
scroll to position [345, 0]
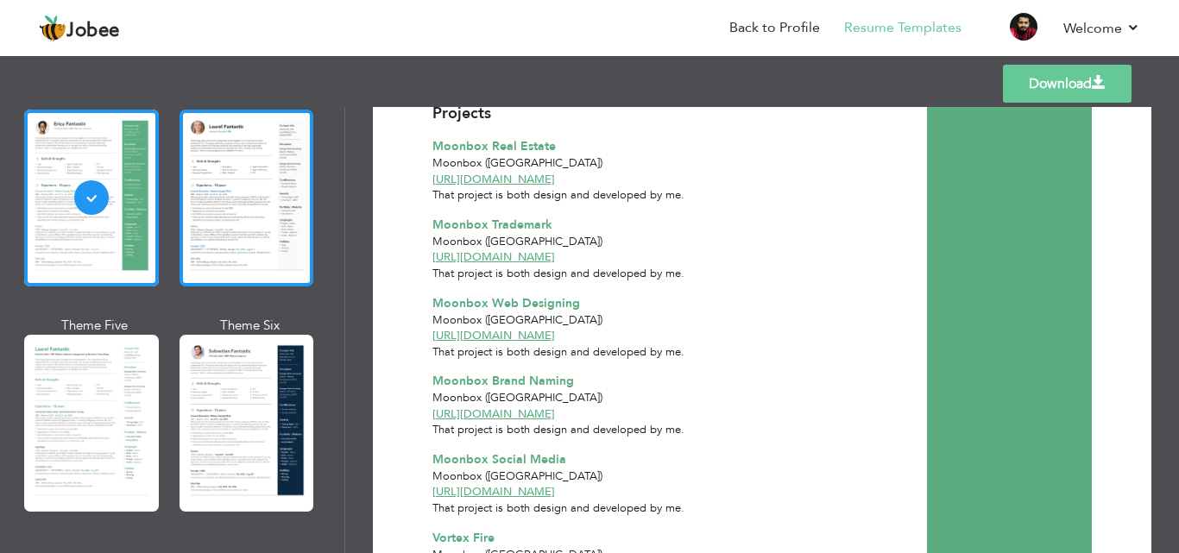
click at [230, 223] on div at bounding box center [246, 198] width 135 height 177
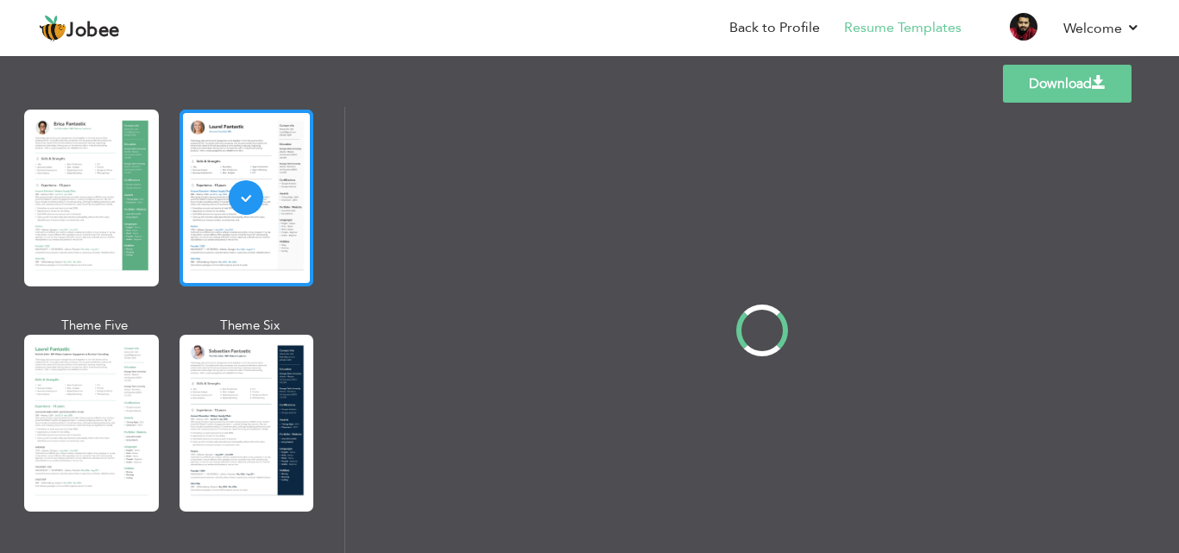
scroll to position [0, 0]
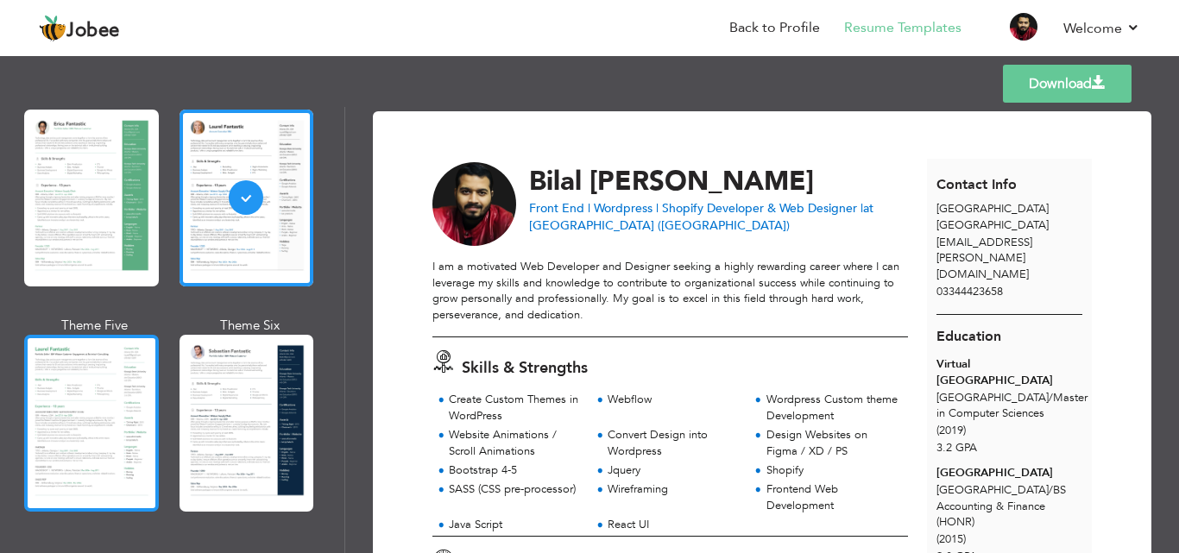
click at [93, 419] on div at bounding box center [91, 423] width 135 height 177
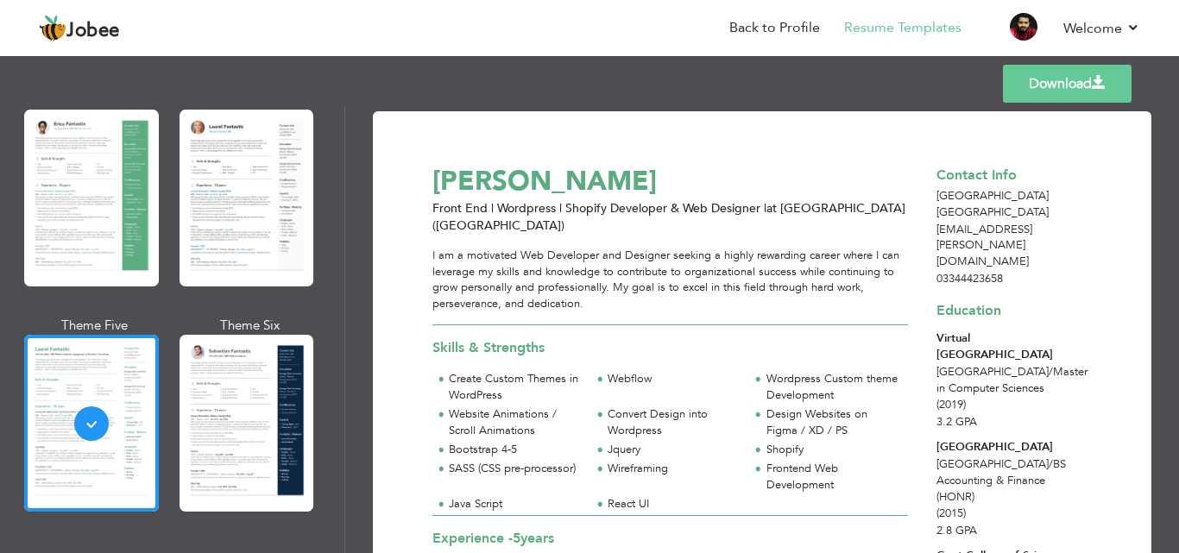
click at [208, 420] on div at bounding box center [246, 423] width 135 height 177
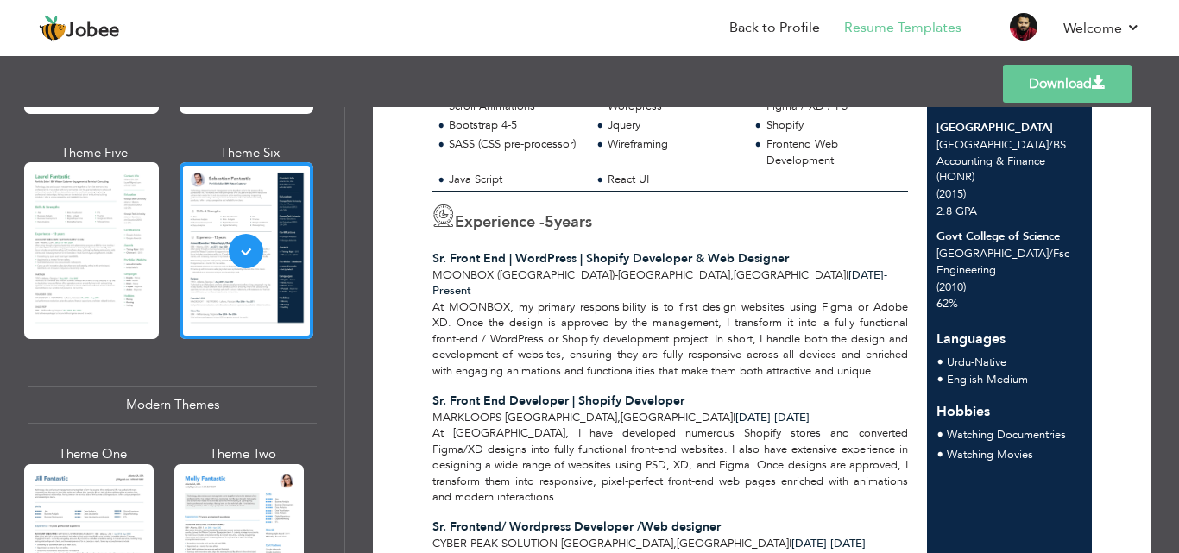
scroll to position [690, 0]
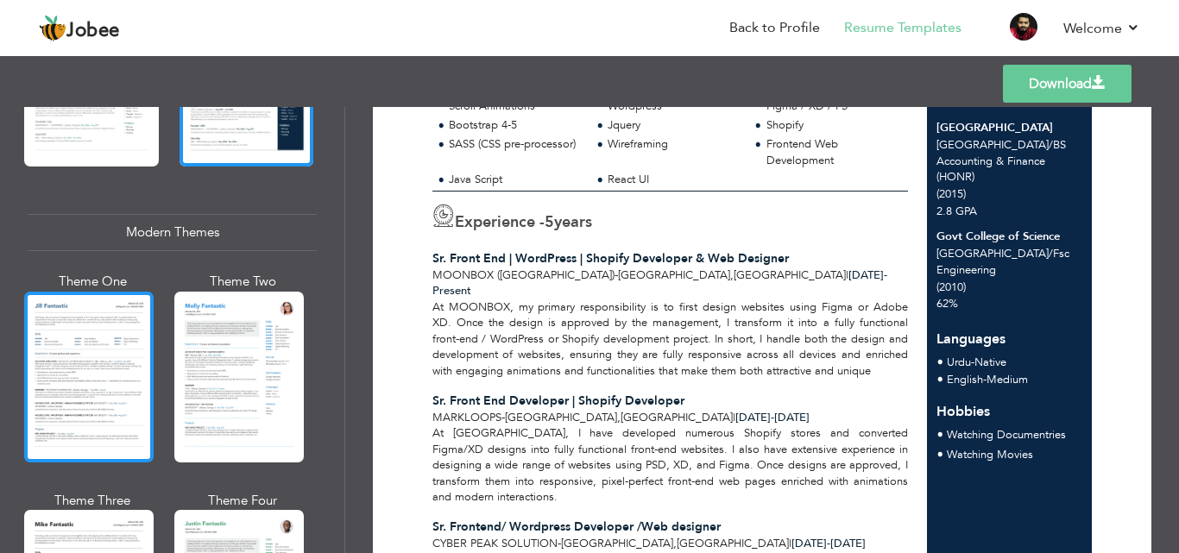
click at [95, 377] on div at bounding box center [88, 377] width 129 height 171
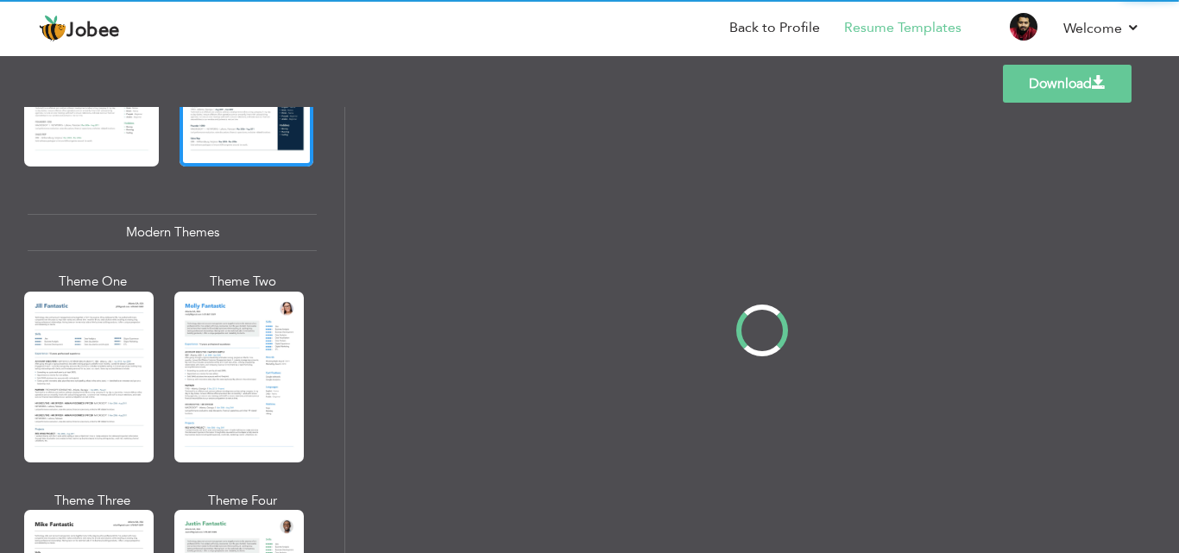
scroll to position [0, 0]
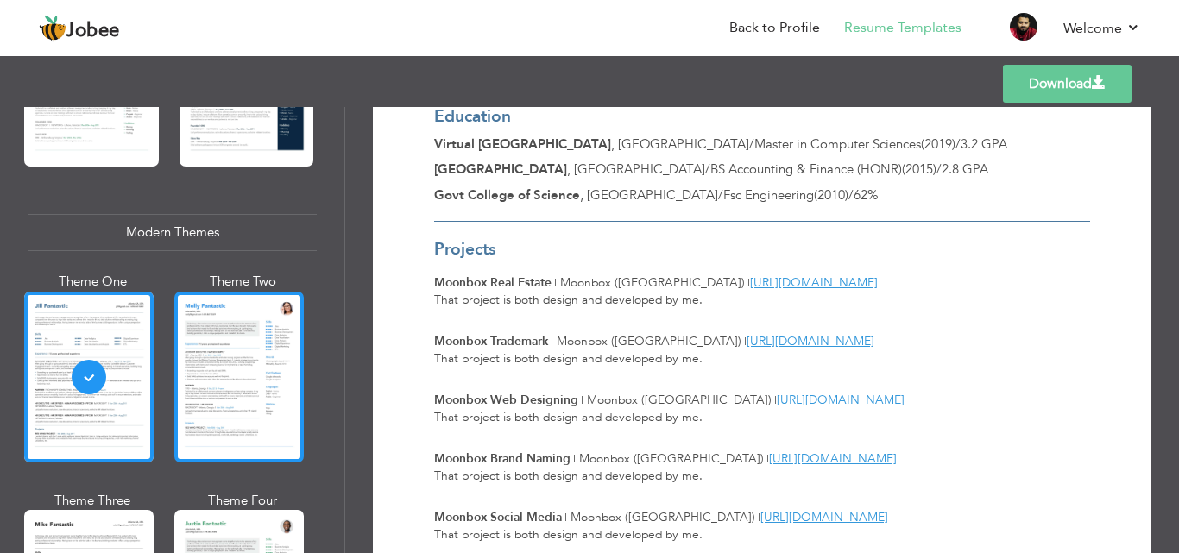
click at [236, 375] on div at bounding box center [238, 377] width 129 height 171
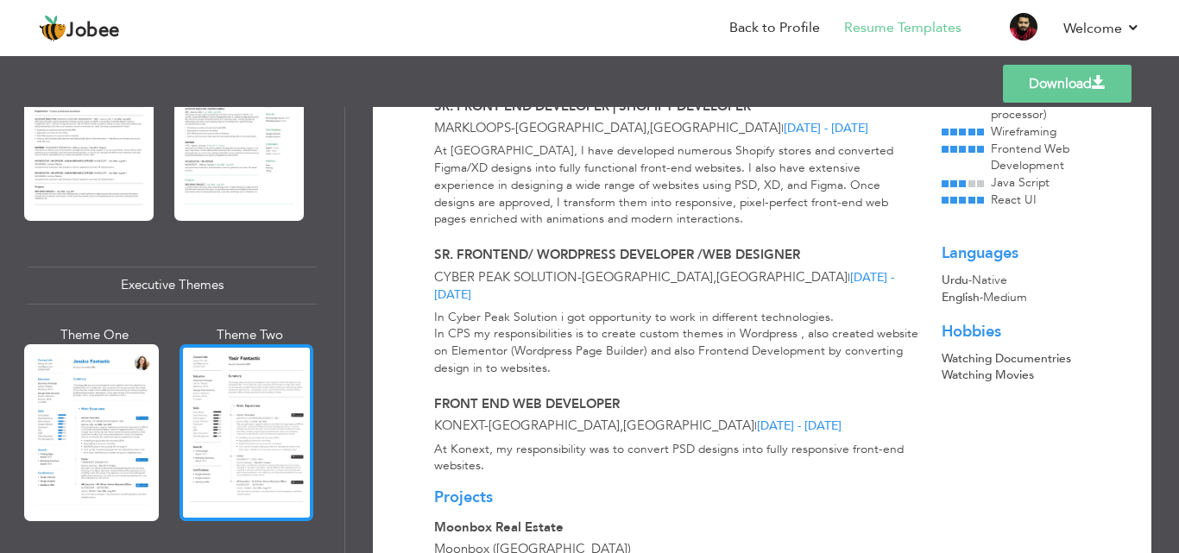
scroll to position [1208, 0]
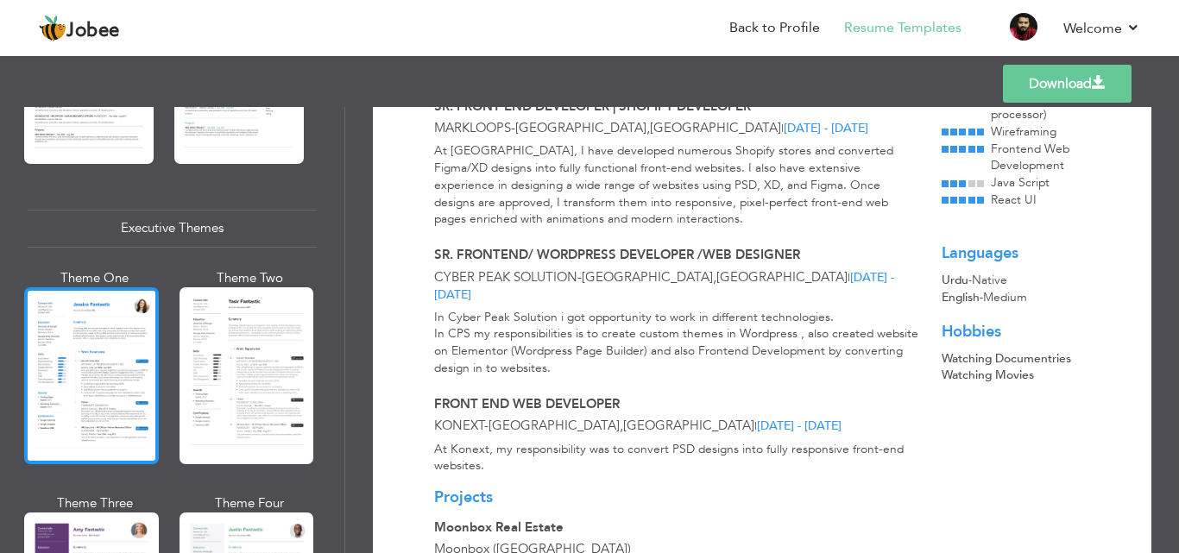
click at [124, 383] on div at bounding box center [91, 375] width 135 height 177
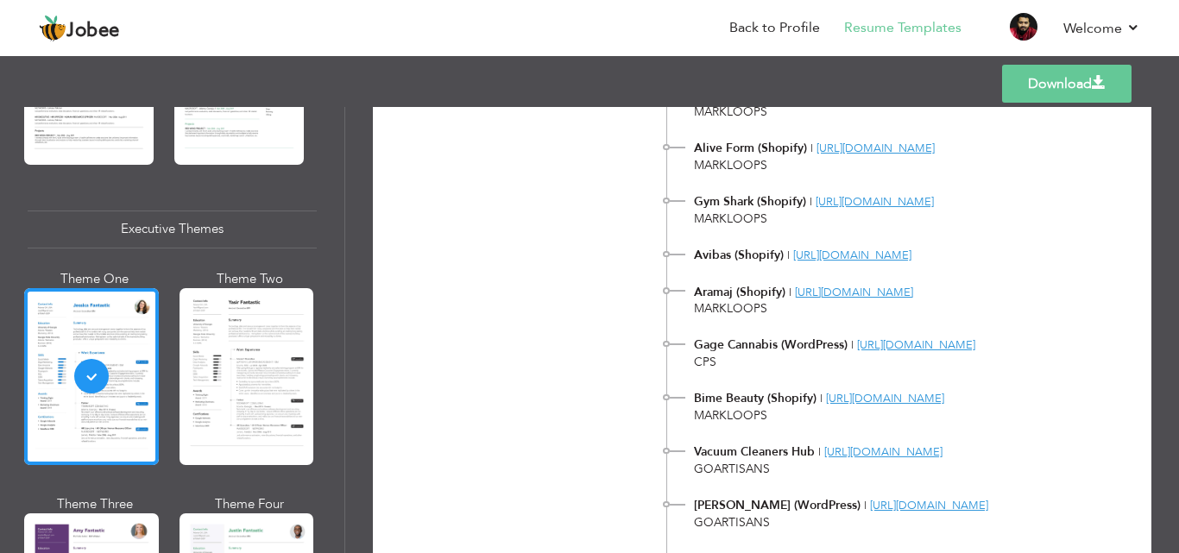
scroll to position [1640, 0]
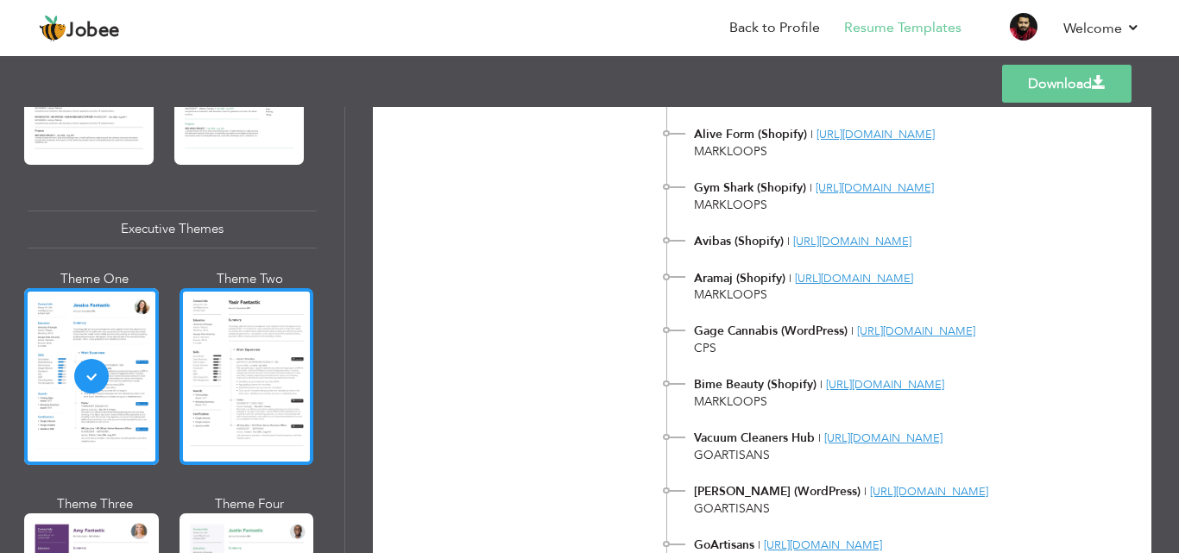
click at [256, 356] on div at bounding box center [246, 376] width 135 height 177
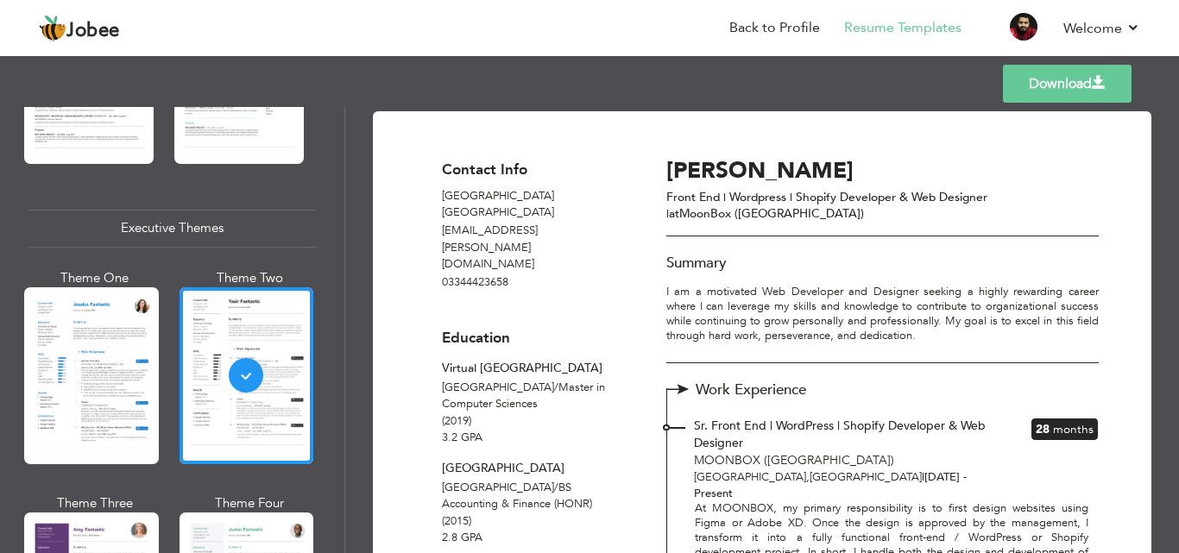
scroll to position [345, 0]
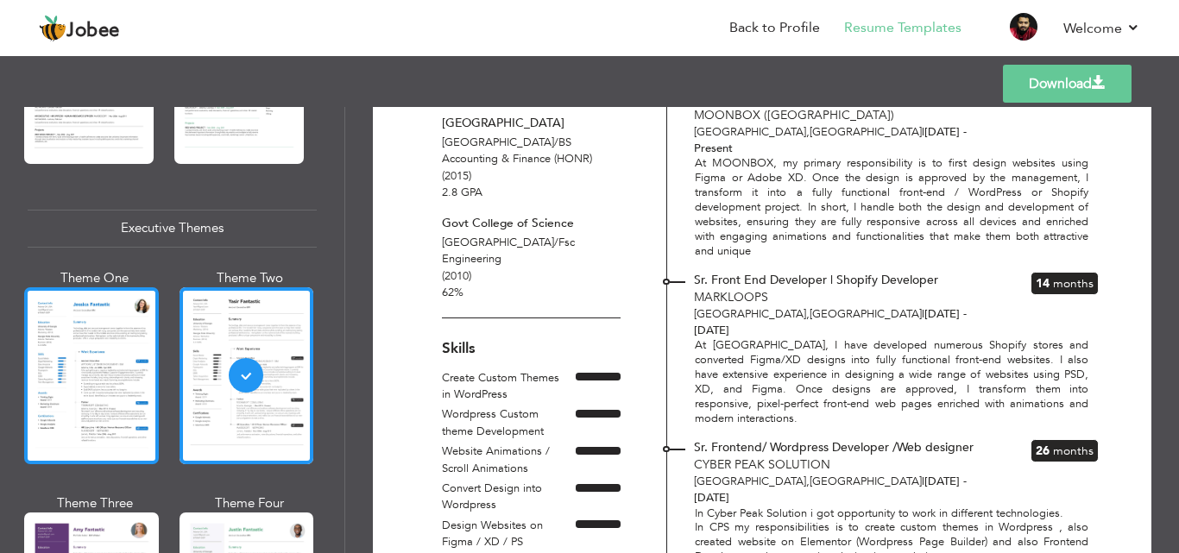
click at [86, 384] on div at bounding box center [91, 375] width 135 height 177
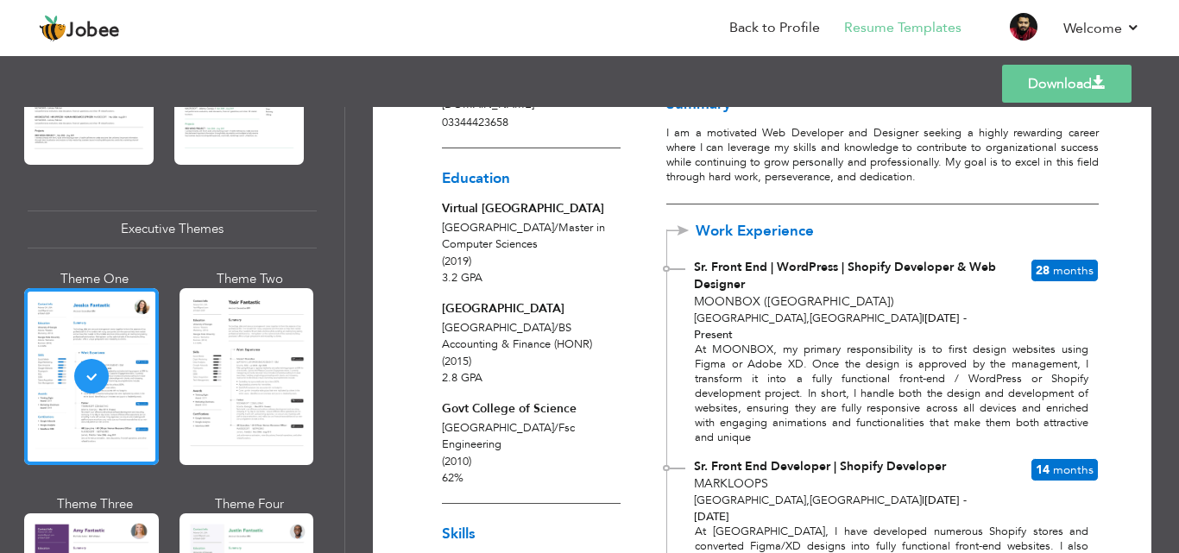
scroll to position [0, 0]
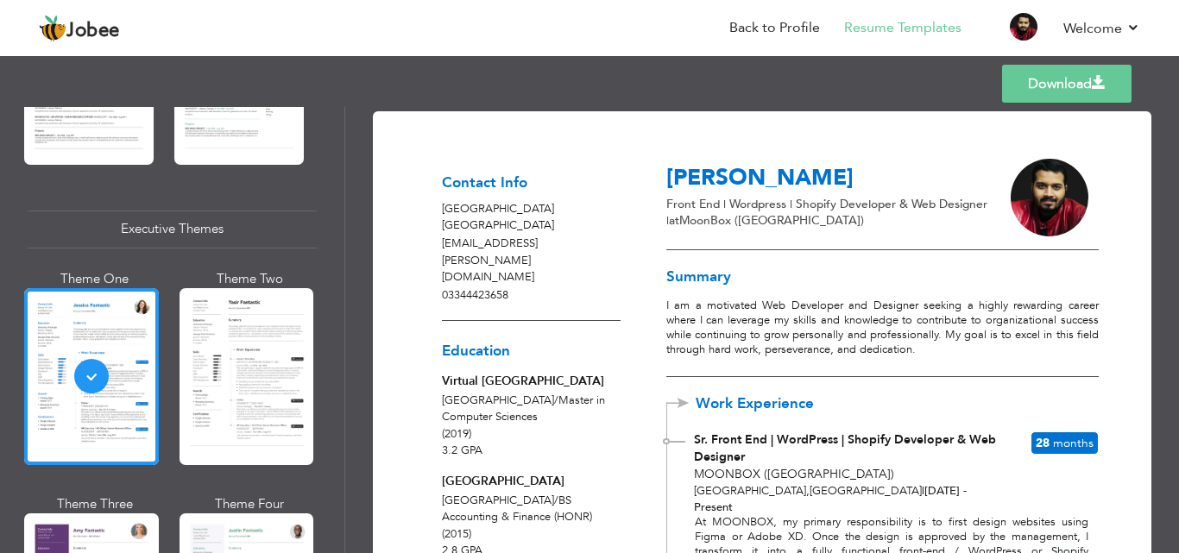
click at [1098, 91] on link "Download" at bounding box center [1066, 84] width 129 height 38
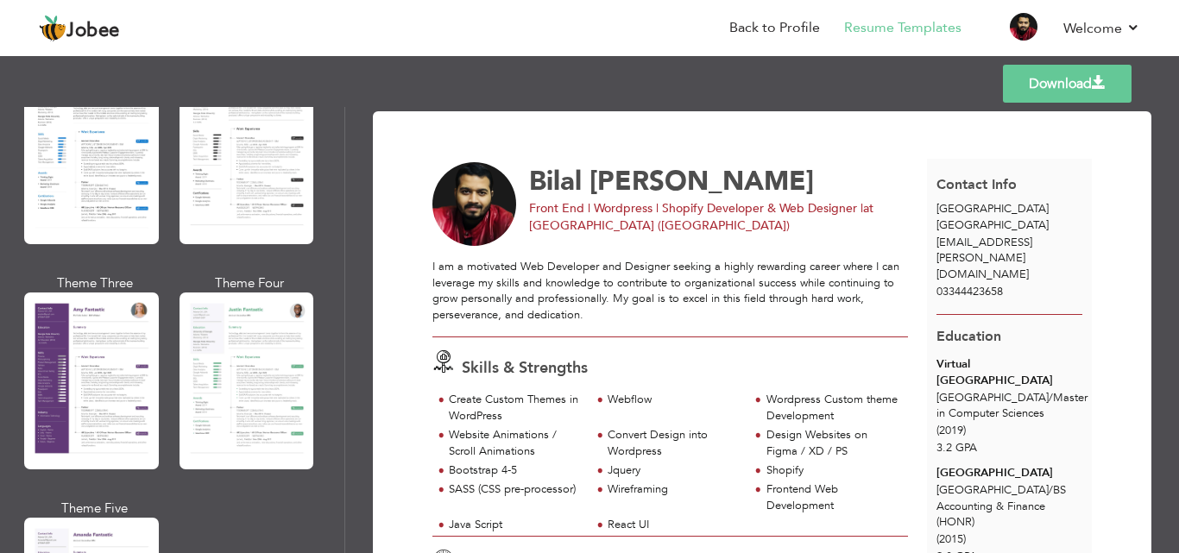
scroll to position [1467, 0]
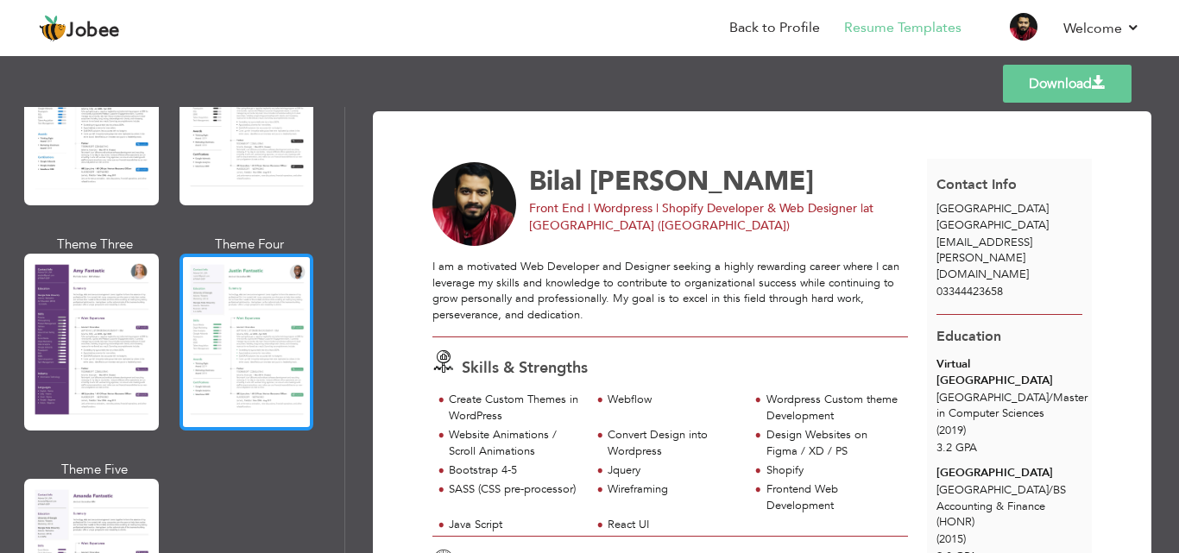
click at [205, 324] on div at bounding box center [246, 342] width 135 height 177
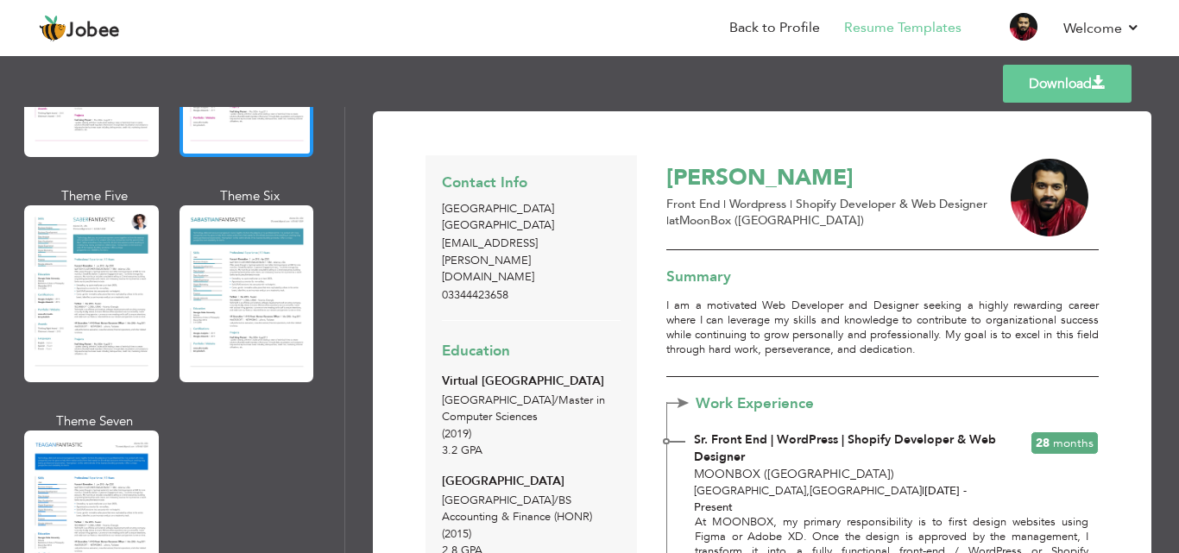
scroll to position [2503, 0]
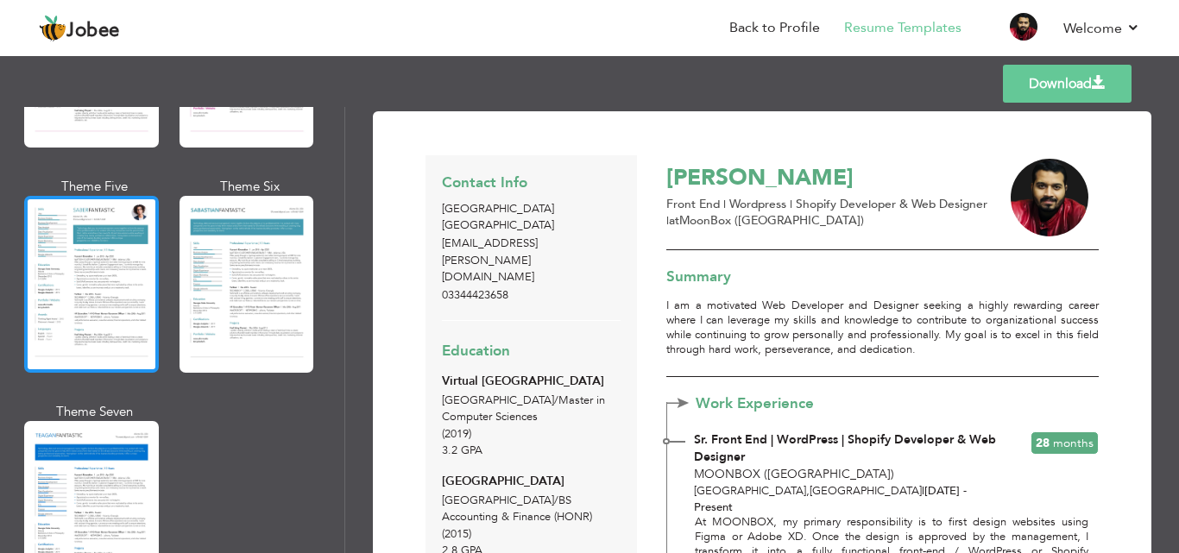
click at [68, 262] on div at bounding box center [91, 284] width 135 height 177
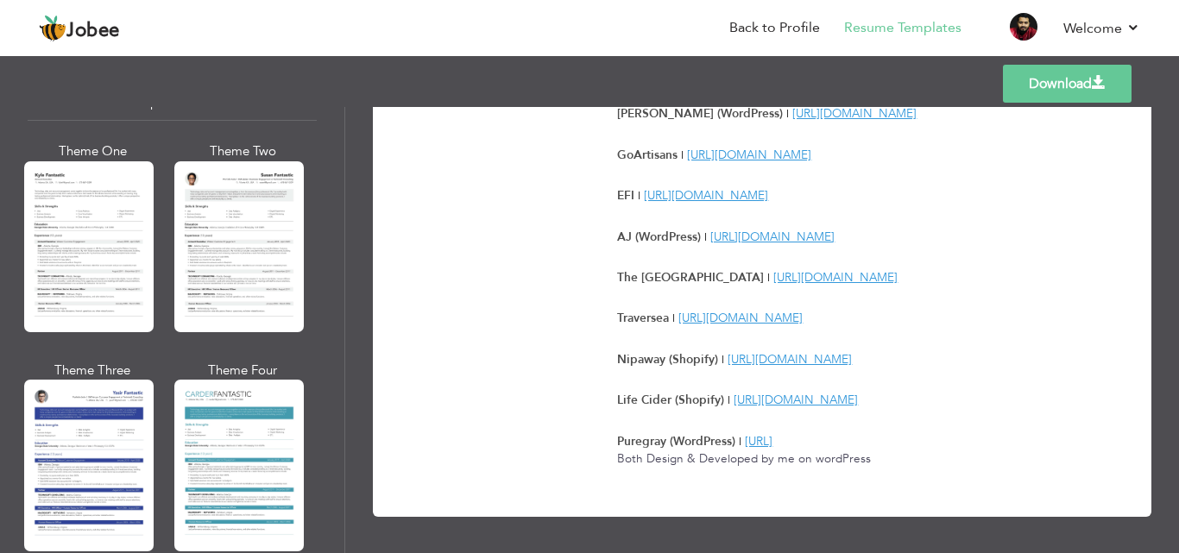
scroll to position [3072, 0]
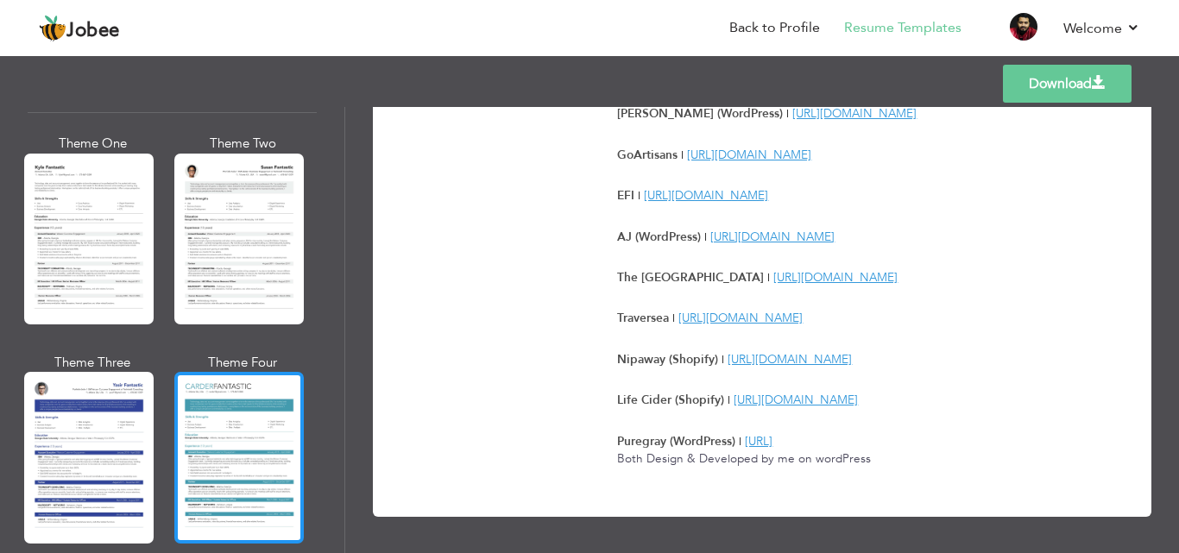
click at [212, 412] on div at bounding box center [238, 457] width 129 height 171
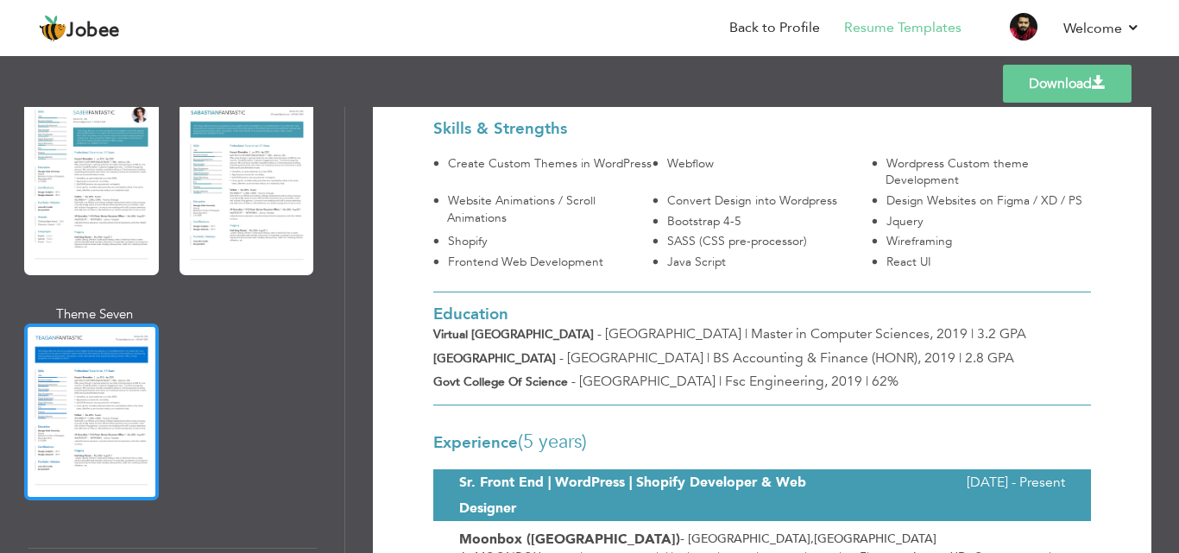
scroll to position [2468, 0]
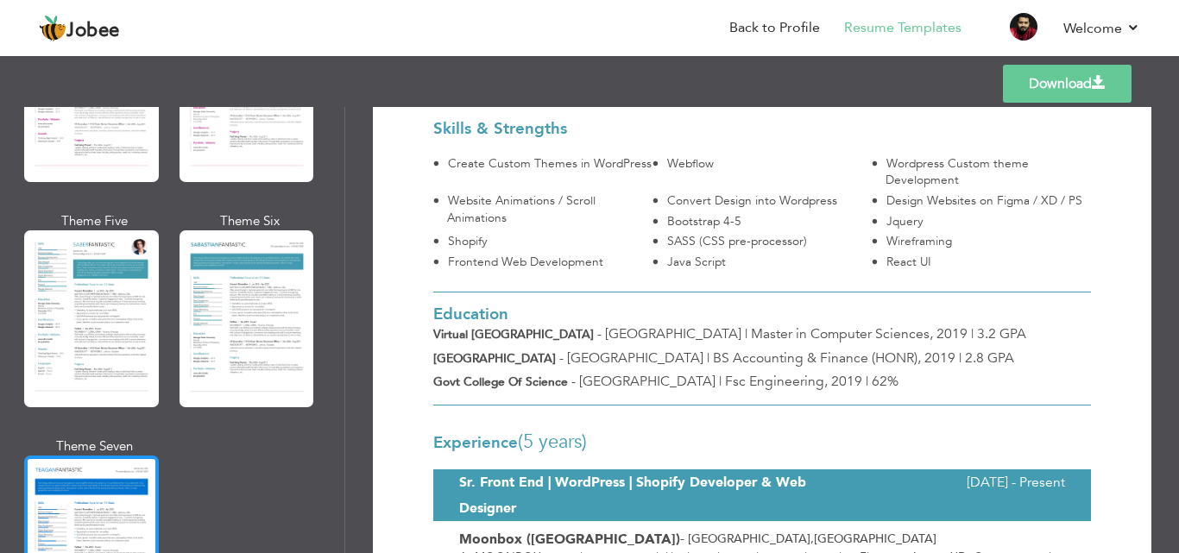
click at [96, 242] on div at bounding box center [91, 318] width 135 height 177
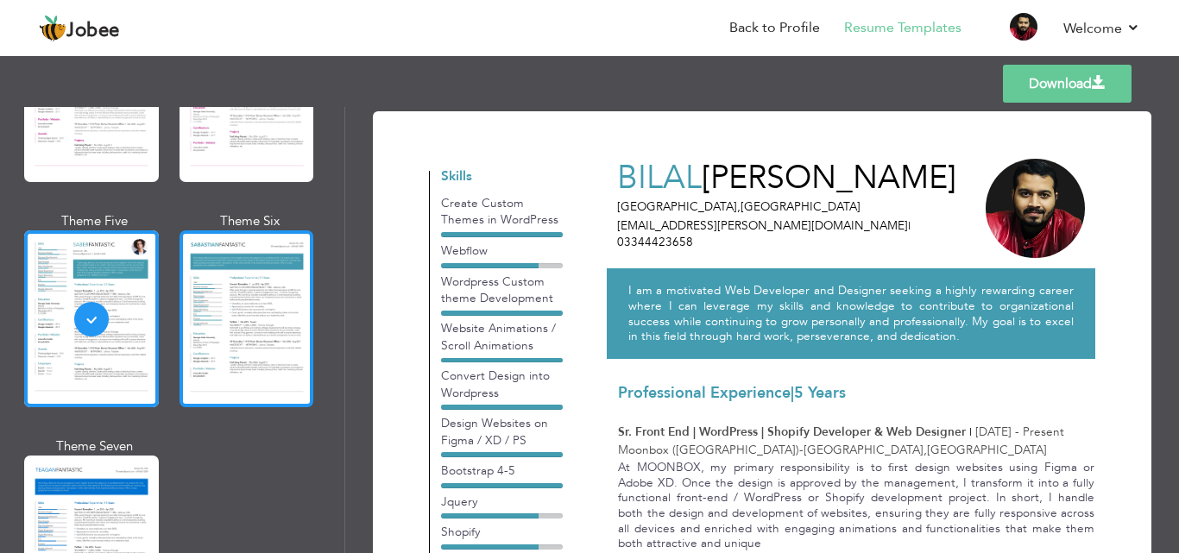
click at [251, 280] on div at bounding box center [246, 318] width 135 height 177
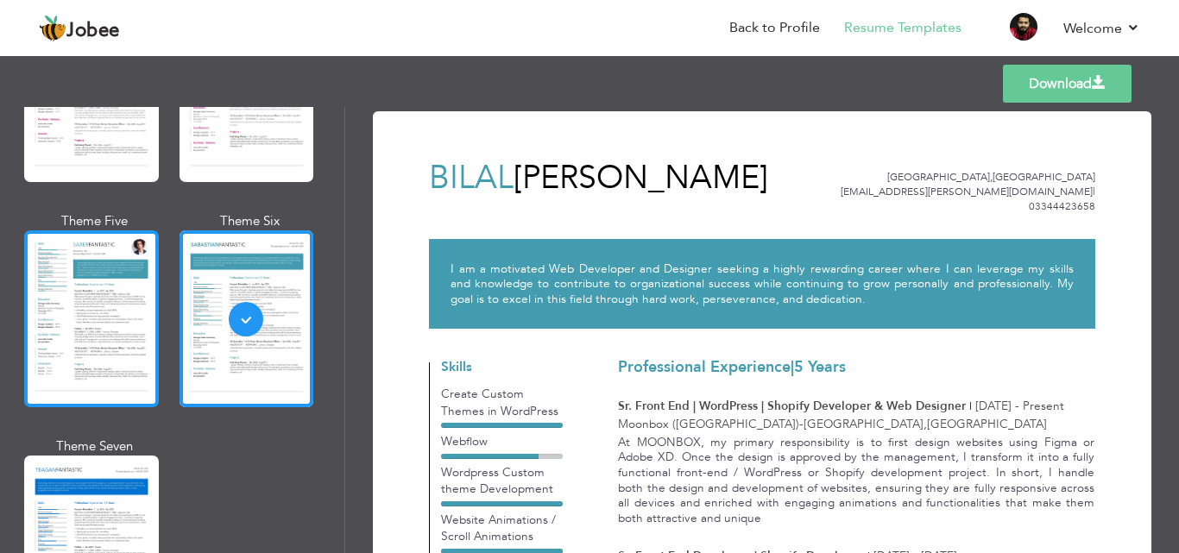
click at [79, 281] on div at bounding box center [91, 318] width 135 height 177
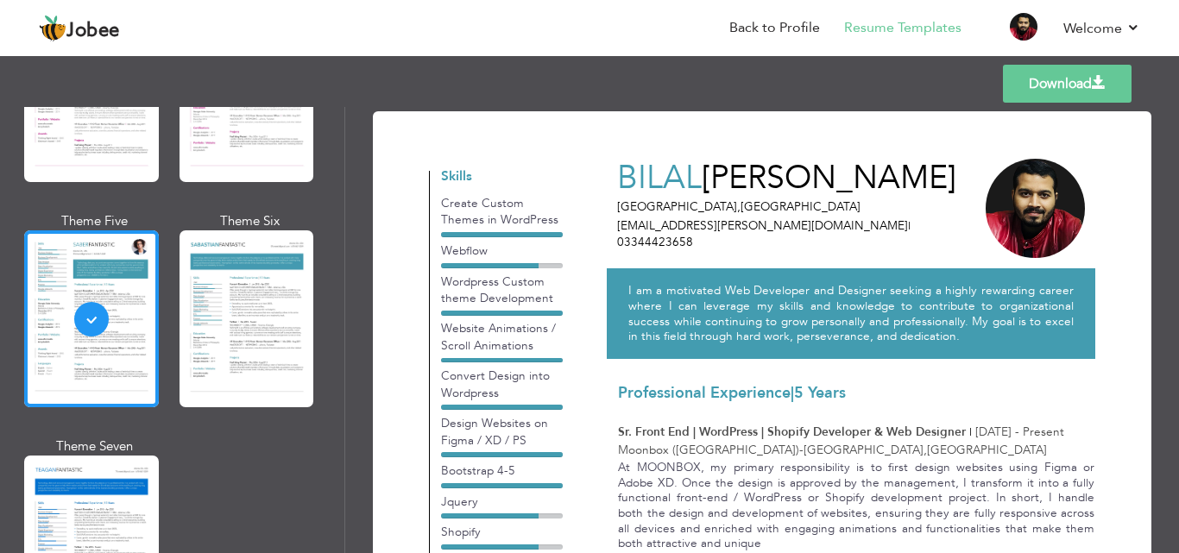
click at [1062, 93] on link "Download" at bounding box center [1067, 84] width 129 height 38
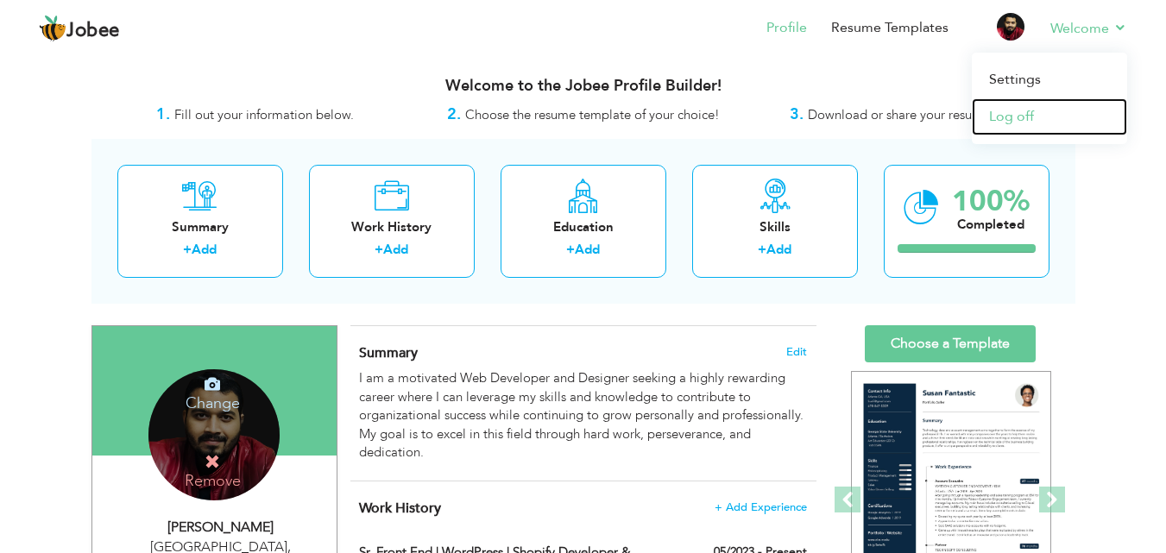
click at [1057, 118] on link "Log off" at bounding box center [1049, 116] width 155 height 37
